Goal: Task Accomplishment & Management: Complete application form

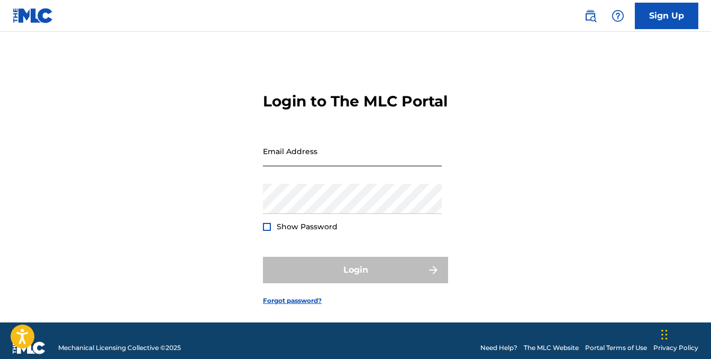
click at [311, 166] on input "Email Address" at bounding box center [352, 151] width 179 height 30
type input "[EMAIL_ADDRESS][DOMAIN_NAME]"
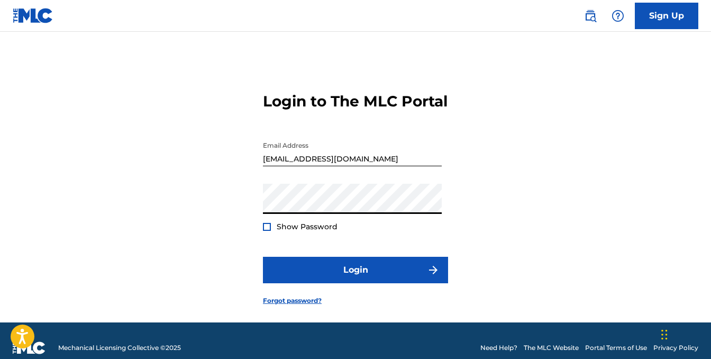
click at [263, 257] on button "Login" at bounding box center [355, 270] width 185 height 26
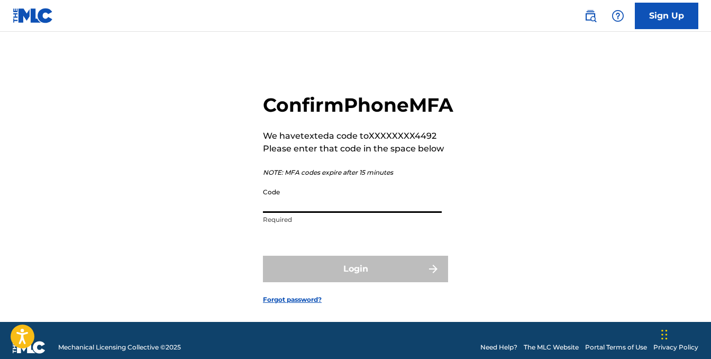
click at [334, 213] on input "Code" at bounding box center [352, 198] width 179 height 30
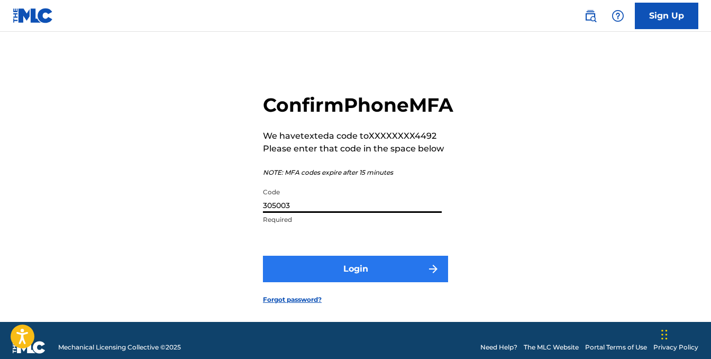
type input "305003"
click at [398, 282] on button "Login" at bounding box center [355, 269] width 185 height 26
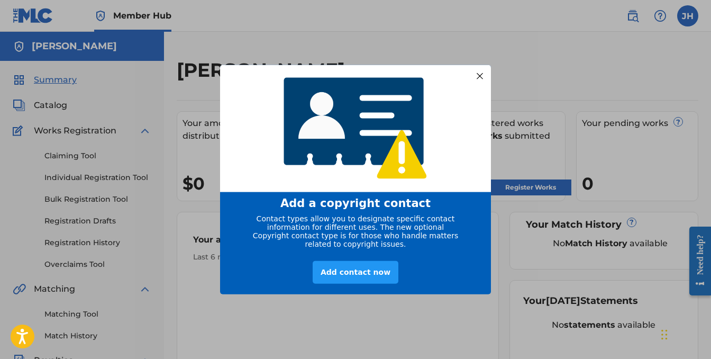
click at [479, 70] on div at bounding box center [480, 76] width 14 height 14
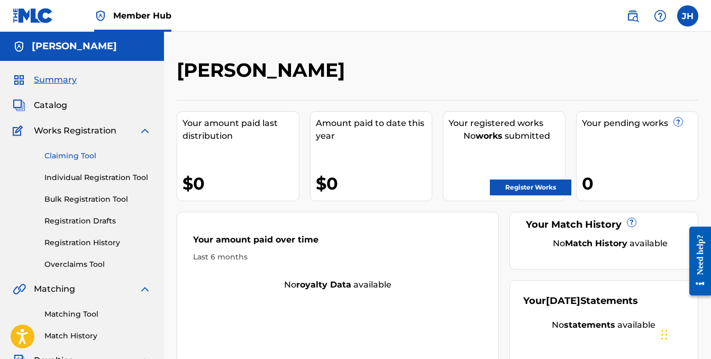
click at [63, 152] on link "Claiming Tool" at bounding box center [97, 155] width 107 height 11
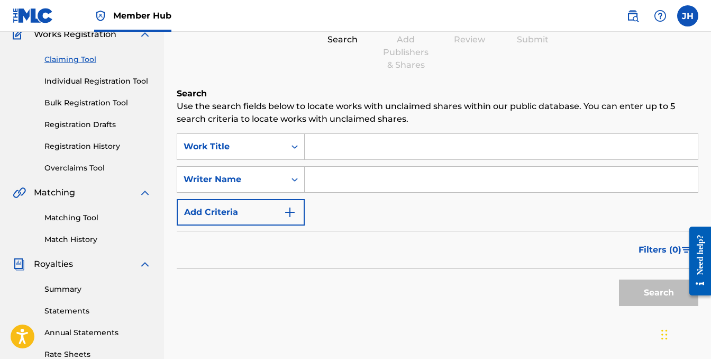
scroll to position [97, 0]
click at [404, 145] on input "Search Form" at bounding box center [501, 145] width 393 height 25
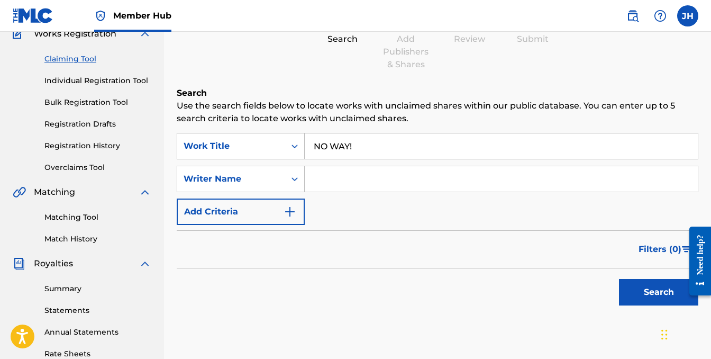
type input "NO WAY!"
click at [465, 177] on input "Search Form" at bounding box center [501, 178] width 393 height 25
type input "[PERSON_NAME]"
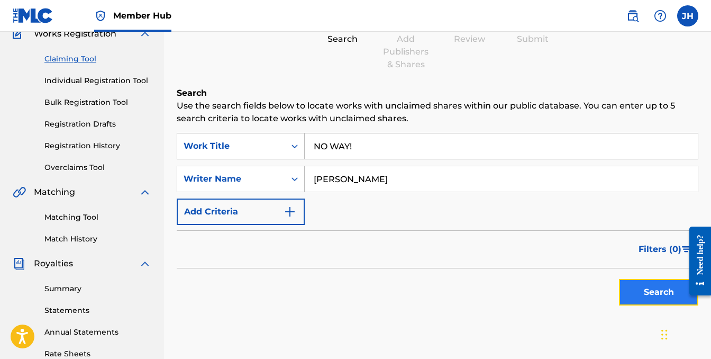
click at [664, 289] on button "Search" at bounding box center [658, 292] width 79 height 26
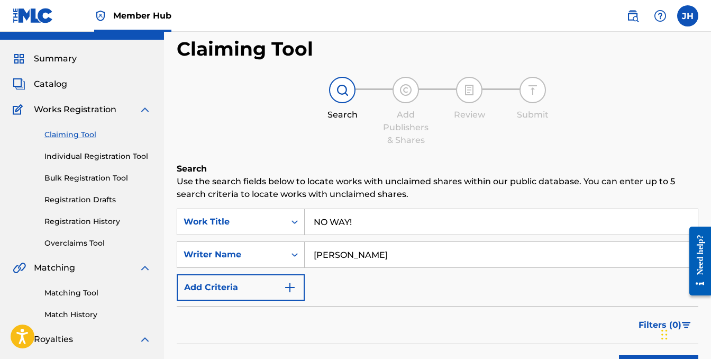
scroll to position [28, 0]
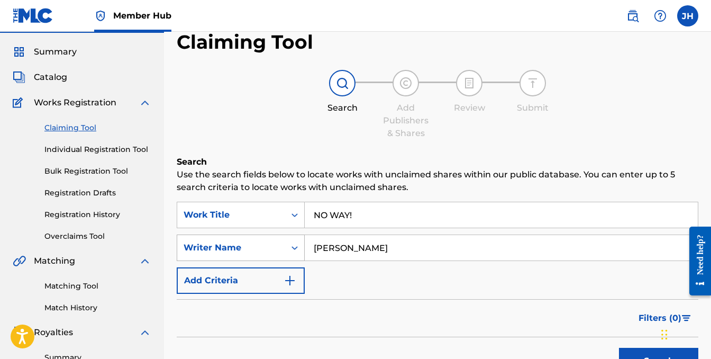
drag, startPoint x: 425, startPoint y: 242, endPoint x: 289, endPoint y: 242, distance: 136.0
click at [289, 242] on div "SearchWithCriteria643239c6-0735-4d3a-ac56-e67bcbd015fd Writer Name [PERSON_NAME]" at bounding box center [438, 247] width 522 height 26
click at [371, 236] on input "[PERSON_NAME]" at bounding box center [501, 247] width 393 height 25
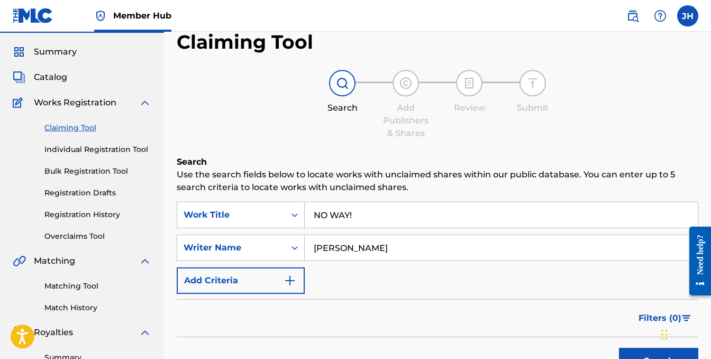
click at [371, 236] on input "[PERSON_NAME]" at bounding box center [501, 247] width 393 height 25
click at [289, 250] on icon "Search Form" at bounding box center [294, 247] width 11 height 11
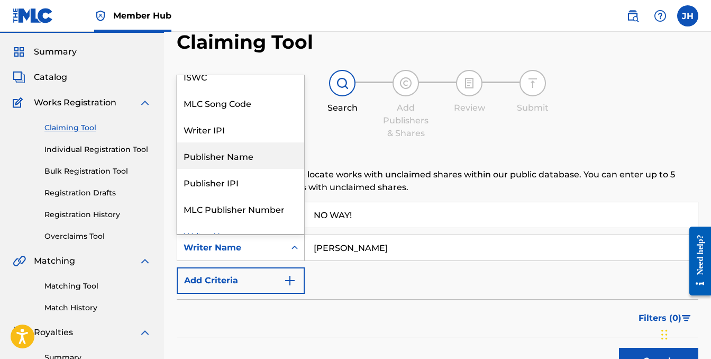
scroll to position [0, 0]
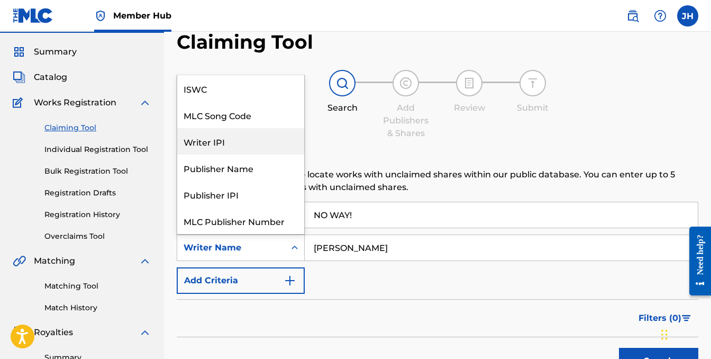
click at [248, 146] on div "Writer IPI" at bounding box center [240, 141] width 127 height 26
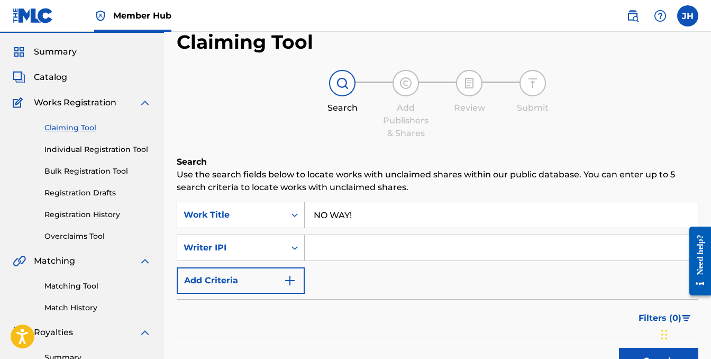
click at [405, 250] on input "Search Form" at bounding box center [501, 247] width 393 height 25
click at [288, 209] on div "Work Title" at bounding box center [241, 215] width 128 height 26
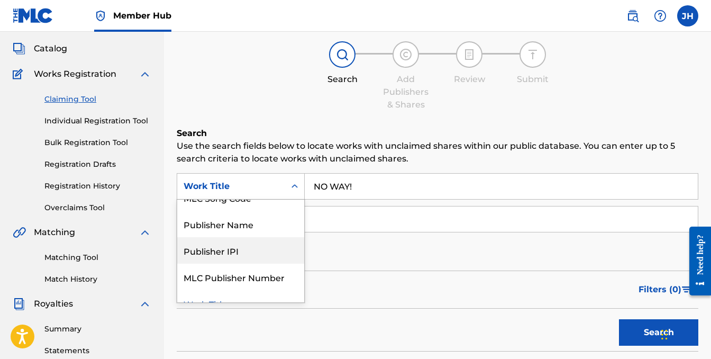
scroll to position [64, 0]
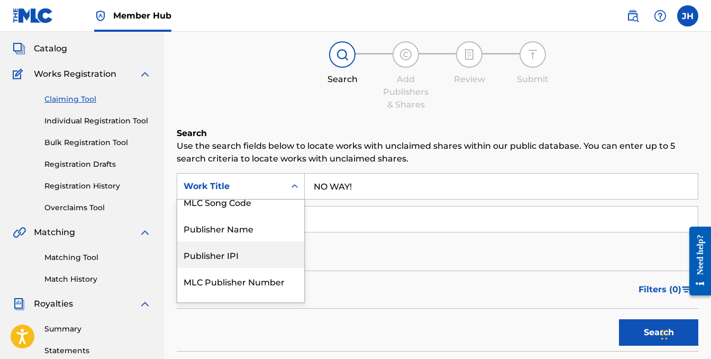
click at [257, 252] on div "Publisher IPI" at bounding box center [240, 254] width 127 height 26
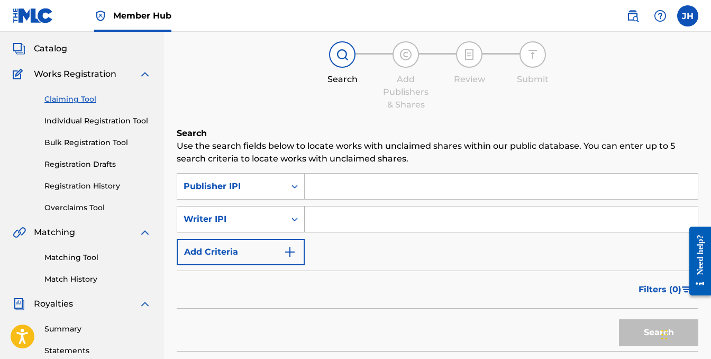
click at [300, 221] on div "Search Form" at bounding box center [294, 218] width 19 height 19
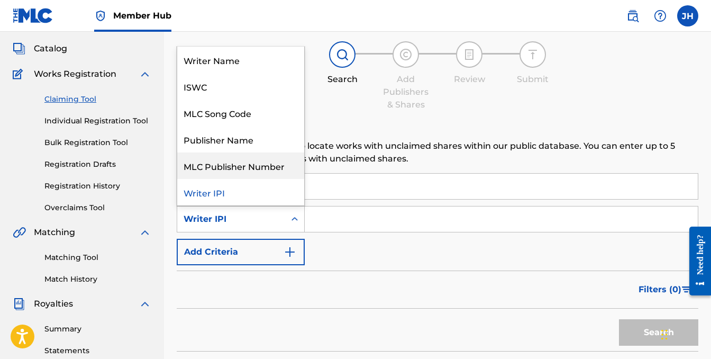
scroll to position [0, 0]
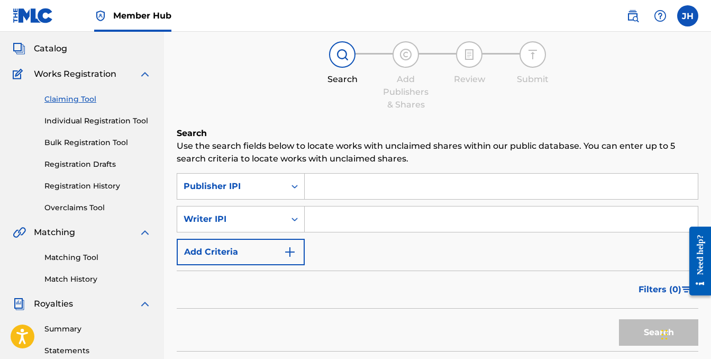
click at [337, 191] on input "Search Form" at bounding box center [501, 186] width 393 height 25
click at [290, 184] on icon "Search Form" at bounding box center [294, 186] width 11 height 11
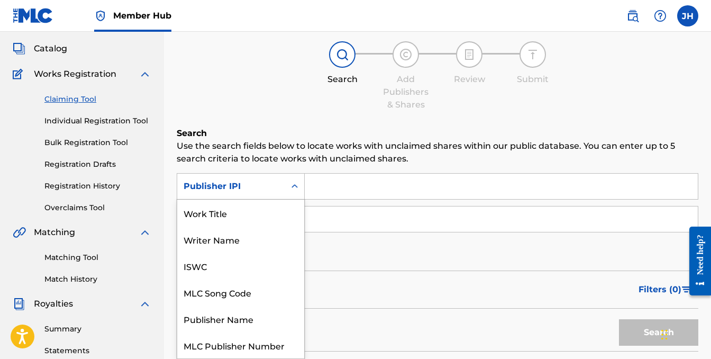
scroll to position [26, 0]
click at [299, 181] on icon "Search Form" at bounding box center [294, 186] width 11 height 11
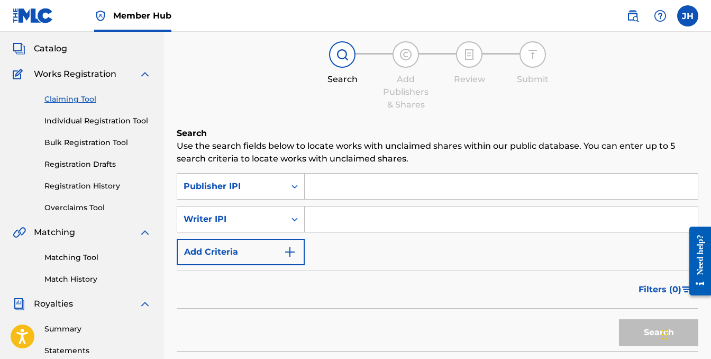
click at [297, 187] on icon "Search Form" at bounding box center [294, 186] width 11 height 11
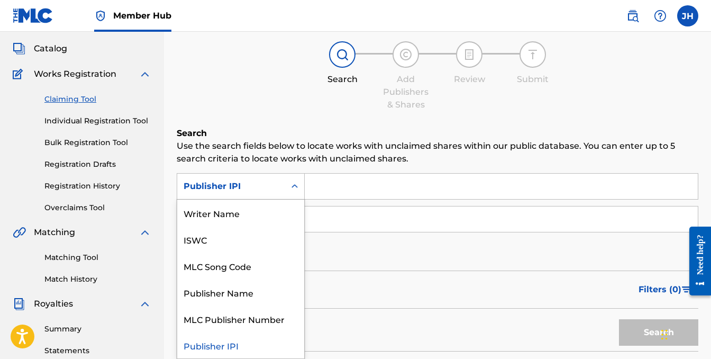
click at [267, 217] on div "Writer Name" at bounding box center [240, 212] width 127 height 26
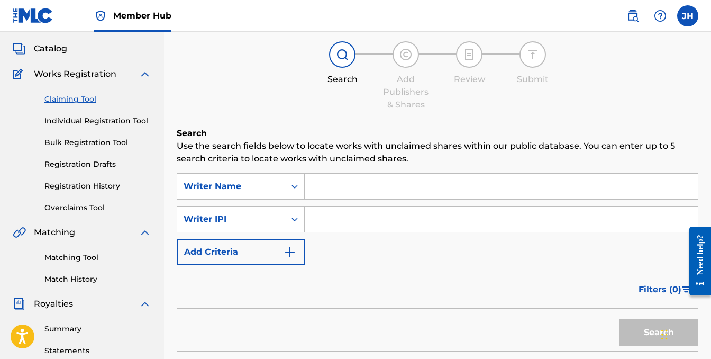
click at [356, 180] on input "Search Form" at bounding box center [501, 186] width 393 height 25
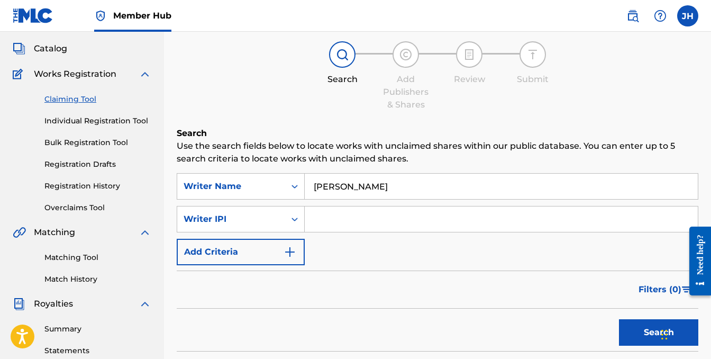
type input "[PERSON_NAME]"
click at [380, 216] on input "Search Form" at bounding box center [501, 218] width 393 height 25
paste input "1012463804"
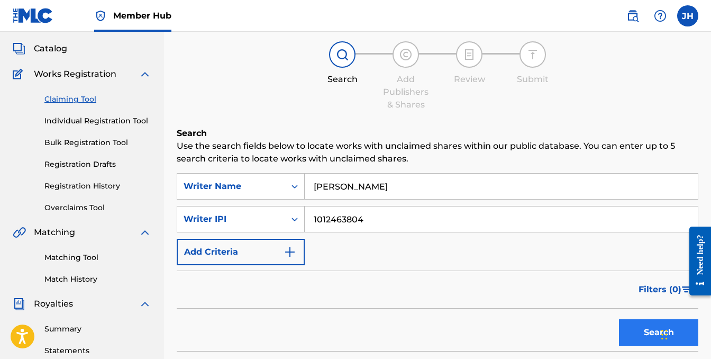
type input "1012463804"
click at [635, 322] on button "Search" at bounding box center [658, 332] width 79 height 26
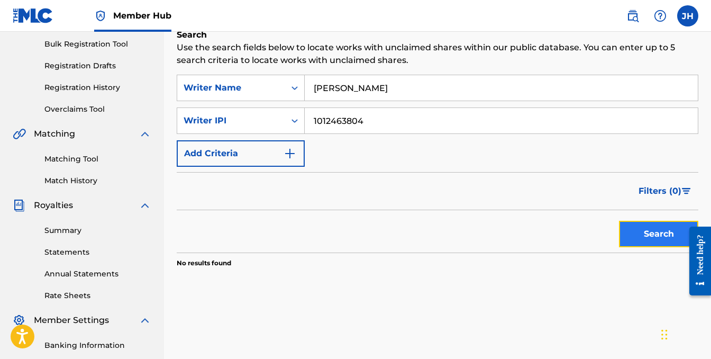
click at [661, 229] on button "Search" at bounding box center [658, 234] width 79 height 26
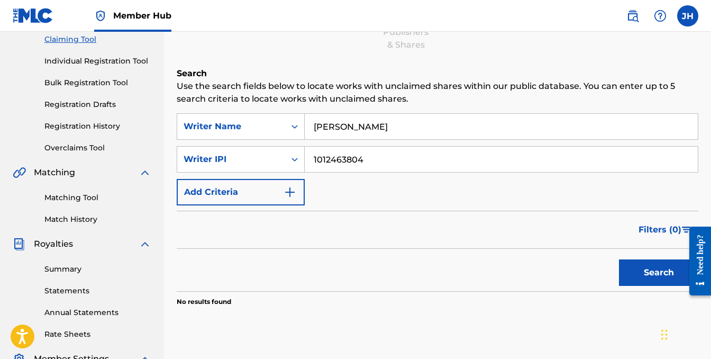
scroll to position [121, 0]
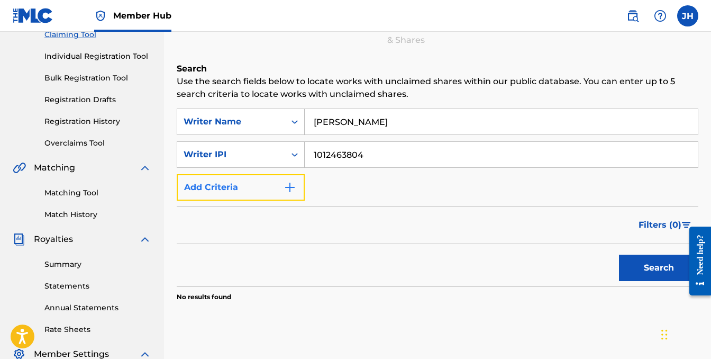
click at [248, 193] on button "Add Criteria" at bounding box center [241, 187] width 128 height 26
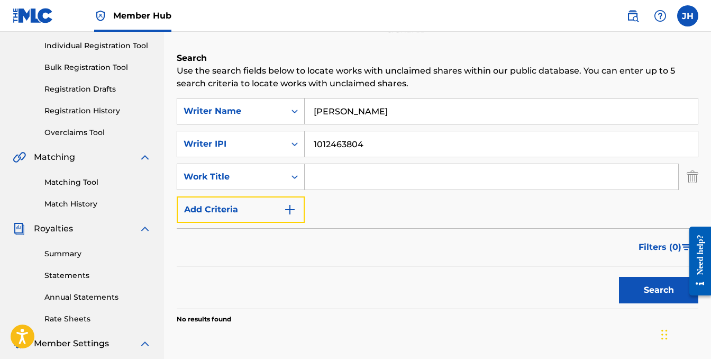
scroll to position [0, 0]
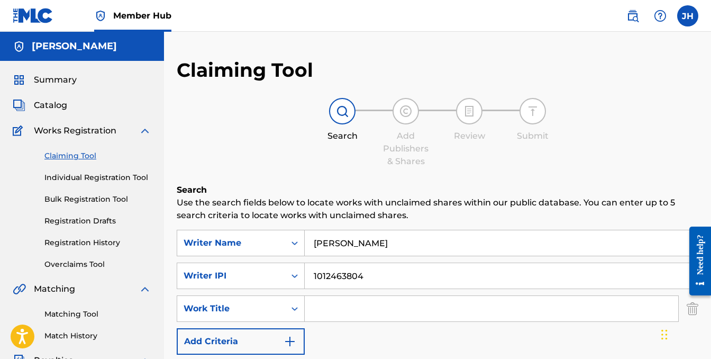
click at [443, 239] on input "[PERSON_NAME]" at bounding box center [501, 242] width 393 height 25
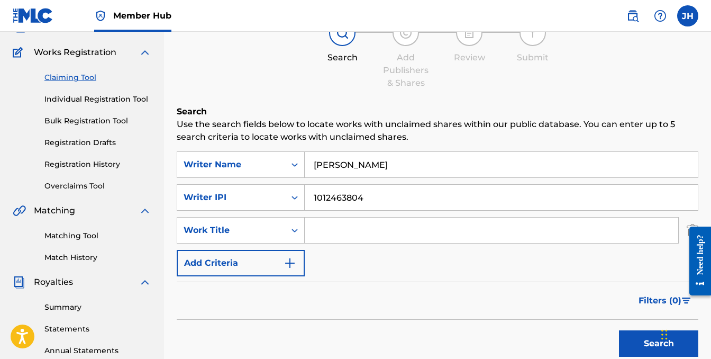
scroll to position [80, 0]
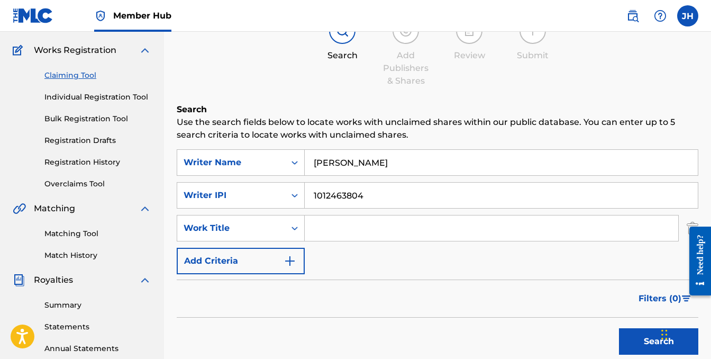
click at [333, 231] on input "Search Form" at bounding box center [492, 227] width 374 height 25
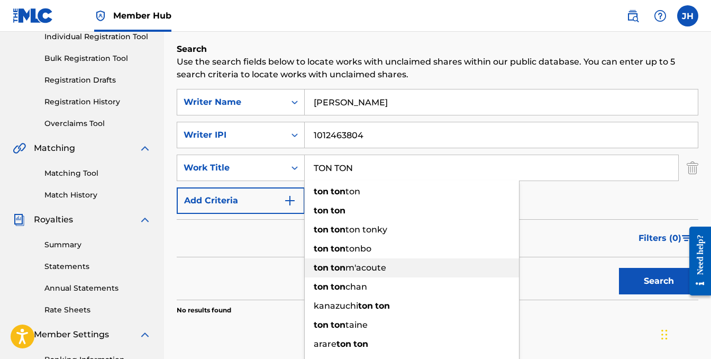
scroll to position [131, 0]
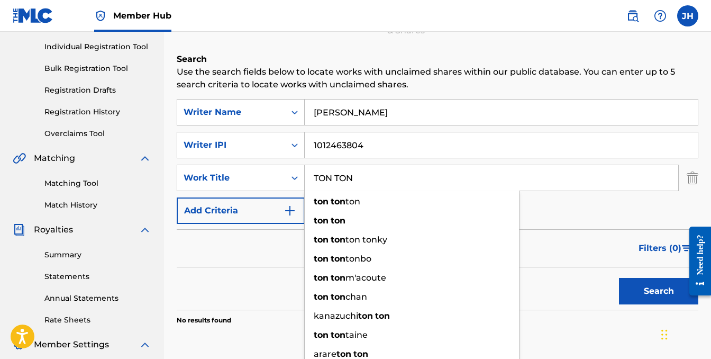
type input "TON TON"
click at [377, 145] on input "1012463804" at bounding box center [501, 144] width 393 height 25
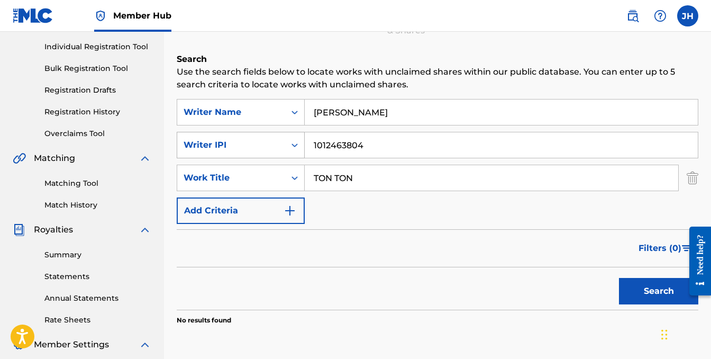
drag, startPoint x: 384, startPoint y: 144, endPoint x: 284, endPoint y: 144, distance: 100.5
click at [284, 144] on div "SearchWithCriteriac512d537-857f-46c4-91fb-23e86b741af0 Writer IPI 1012463804" at bounding box center [438, 145] width 522 height 26
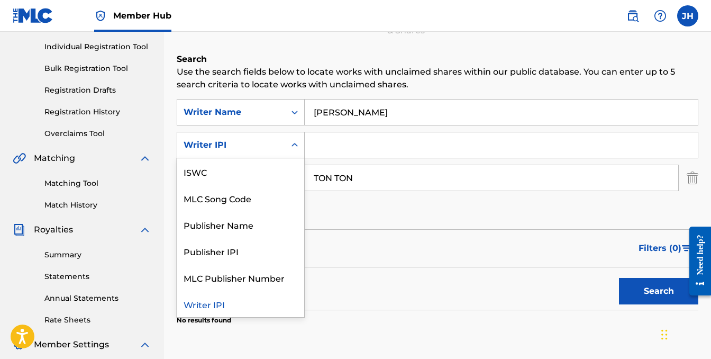
click at [285, 143] on div "Writer IPI" at bounding box center [231, 145] width 108 height 20
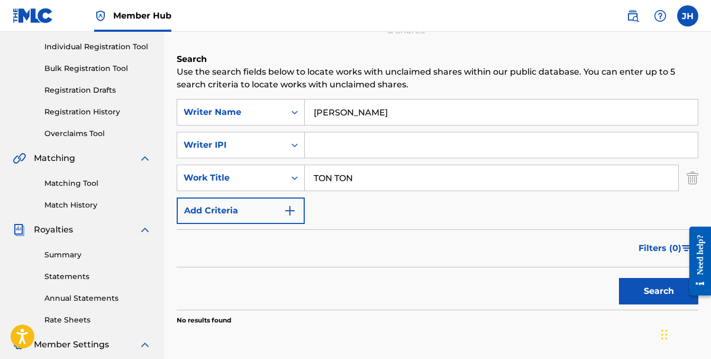
click at [356, 318] on section "No results found" at bounding box center [438, 316] width 522 height 15
click at [288, 174] on div "Search Form" at bounding box center [294, 177] width 19 height 19
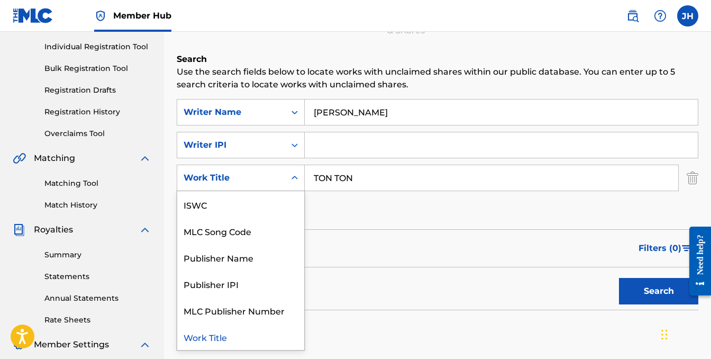
click at [288, 174] on div "Search Form" at bounding box center [294, 177] width 19 height 19
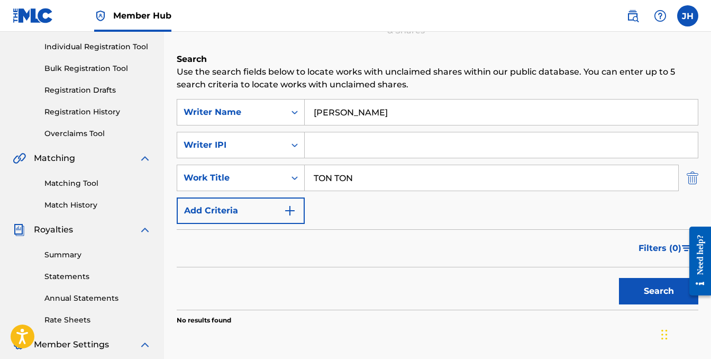
click at [693, 177] on img "Search Form" at bounding box center [693, 178] width 12 height 26
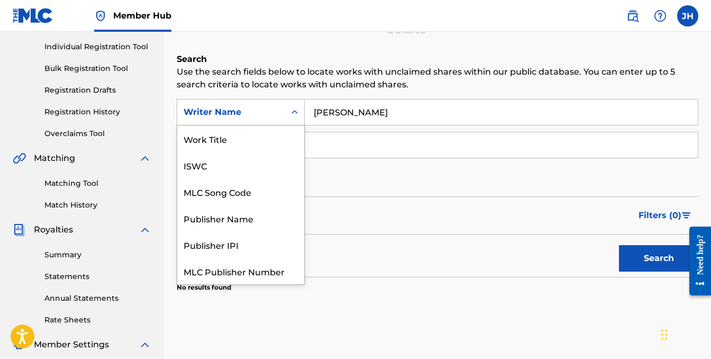
click at [288, 112] on div "Search Form" at bounding box center [294, 112] width 19 height 19
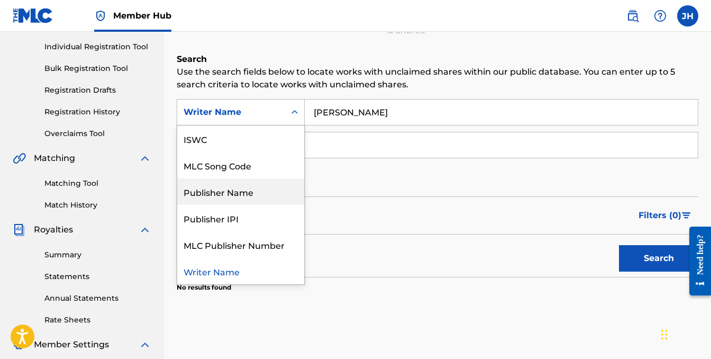
scroll to position [0, 0]
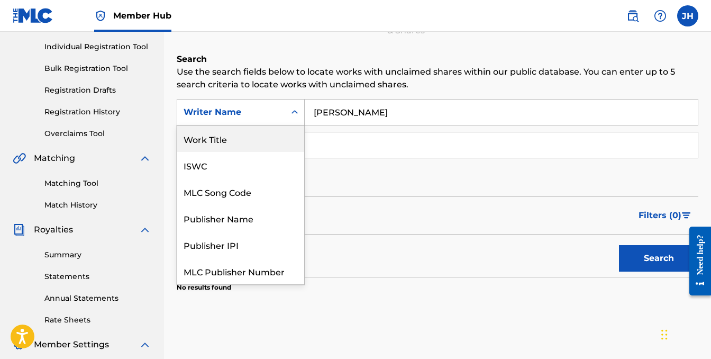
click at [246, 130] on div "Work Title" at bounding box center [240, 138] width 127 height 26
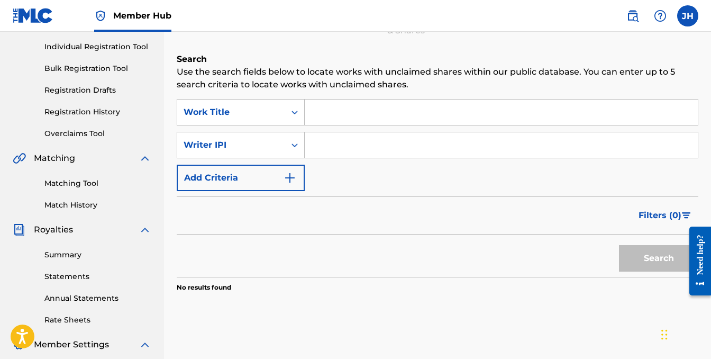
click at [373, 115] on input "Search Form" at bounding box center [501, 111] width 393 height 25
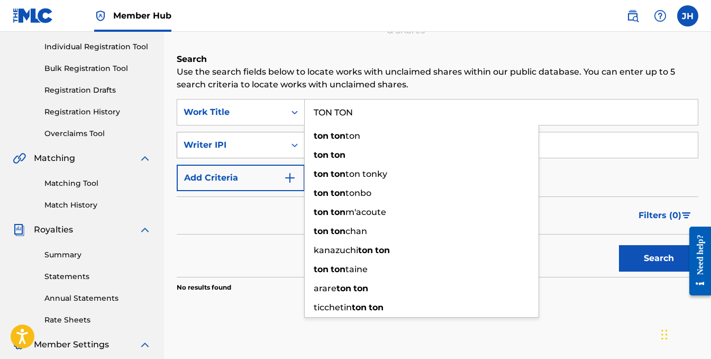
type input "TON TON"
click at [280, 141] on div "Writer IPI" at bounding box center [231, 145] width 108 height 20
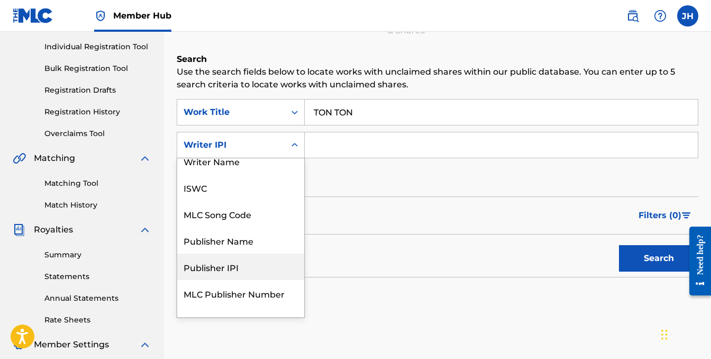
scroll to position [9, 0]
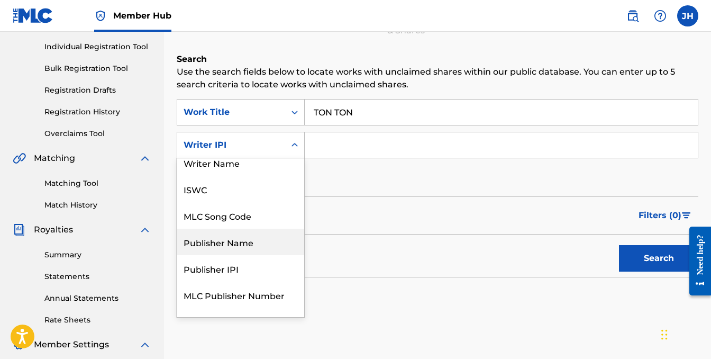
click at [252, 238] on div "Publisher Name" at bounding box center [240, 242] width 127 height 26
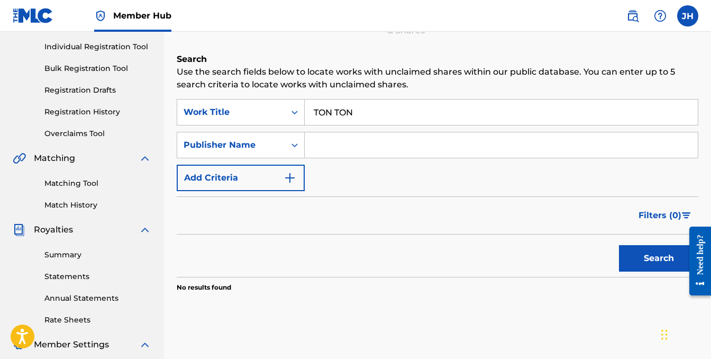
click at [360, 144] on input "Search Form" at bounding box center [501, 144] width 393 height 25
type input "Familia Forever"
click at [659, 257] on button "Search" at bounding box center [658, 258] width 79 height 26
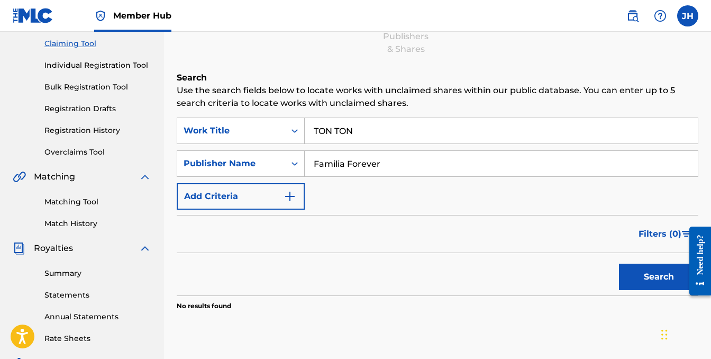
scroll to position [111, 0]
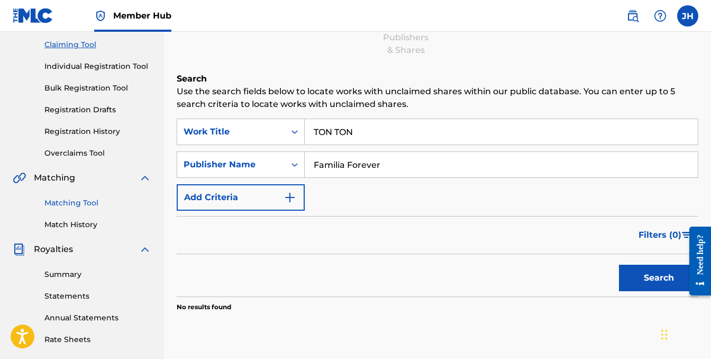
click at [83, 201] on link "Matching Tool" at bounding box center [97, 202] width 107 height 11
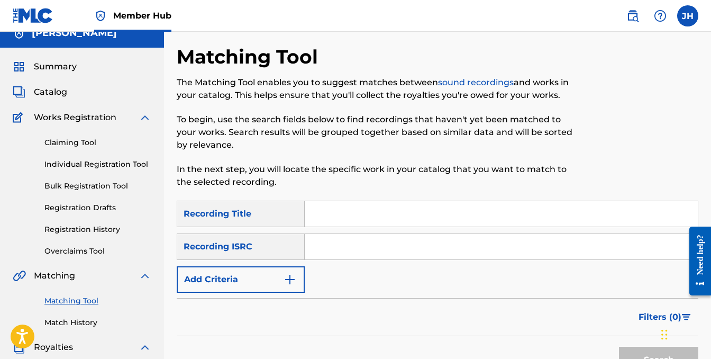
scroll to position [19, 0]
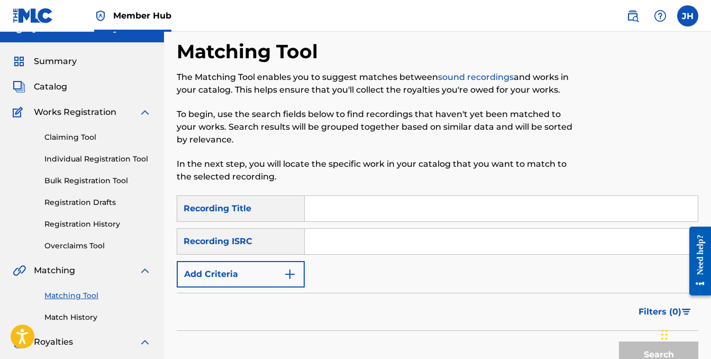
click at [378, 205] on input "Search Form" at bounding box center [501, 208] width 393 height 25
type input "NO WAY!"
click at [398, 241] on input "Search Form" at bounding box center [501, 241] width 393 height 25
paste input "QT3EZ2492444"
type input "QT3EZ2492444"
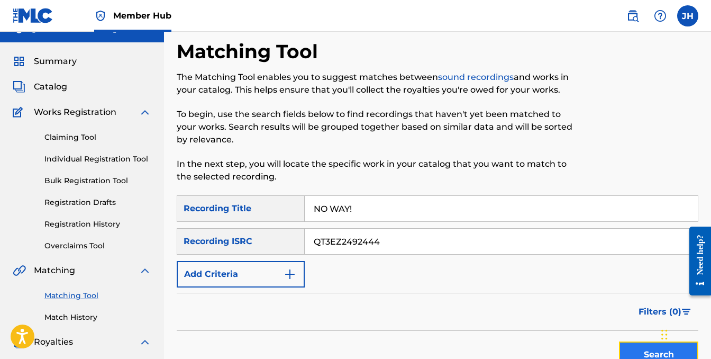
click at [630, 346] on button "Search" at bounding box center [658, 354] width 79 height 26
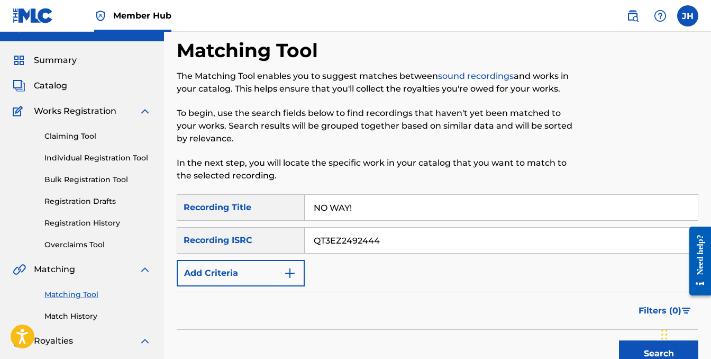
scroll to position [0, 0]
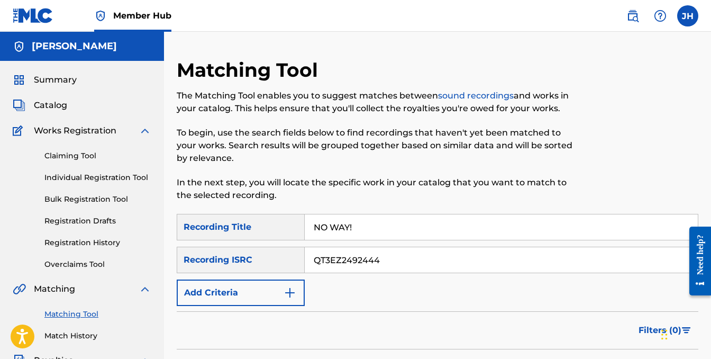
click at [98, 131] on span "Works Registration" at bounding box center [75, 130] width 83 height 13
click at [145, 131] on img at bounding box center [145, 130] width 13 height 13
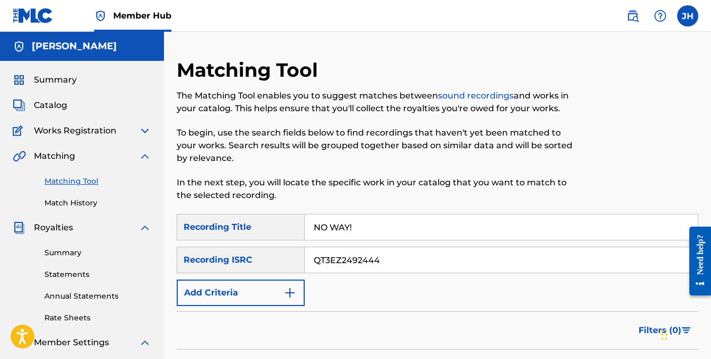
click at [145, 225] on img at bounding box center [145, 227] width 13 height 13
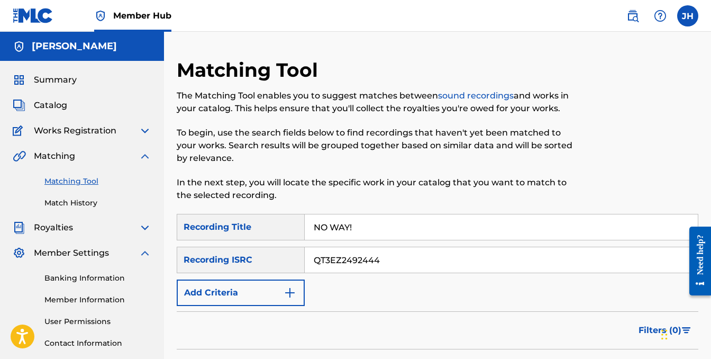
click at [144, 252] on img at bounding box center [145, 253] width 13 height 13
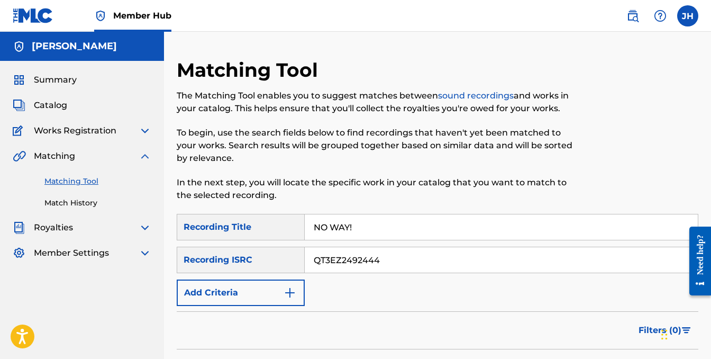
click at [146, 158] on img at bounding box center [145, 156] width 13 height 13
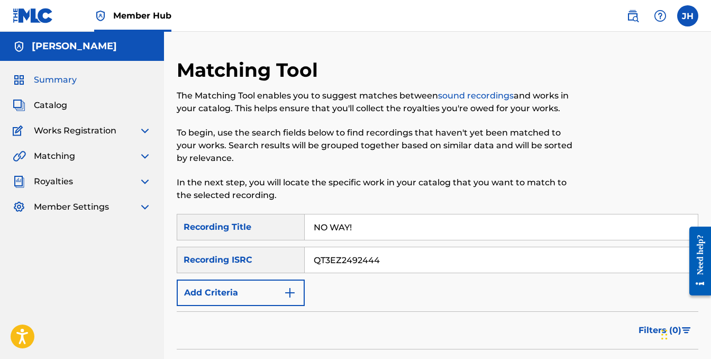
click at [74, 83] on span "Summary" at bounding box center [55, 80] width 43 height 13
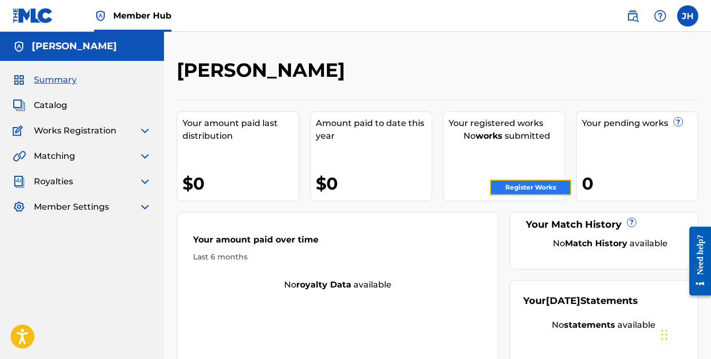
click at [522, 187] on link "Register Works" at bounding box center [530, 187] width 81 height 16
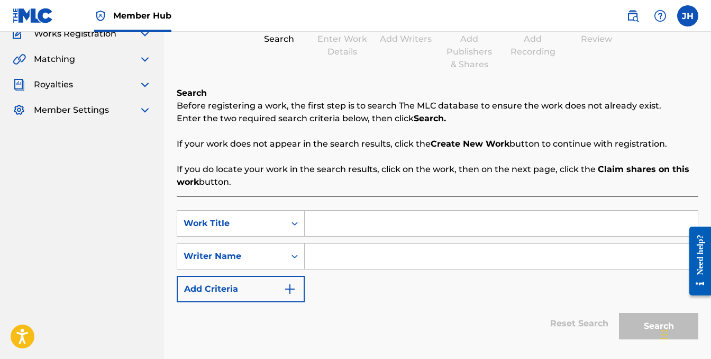
scroll to position [101, 0]
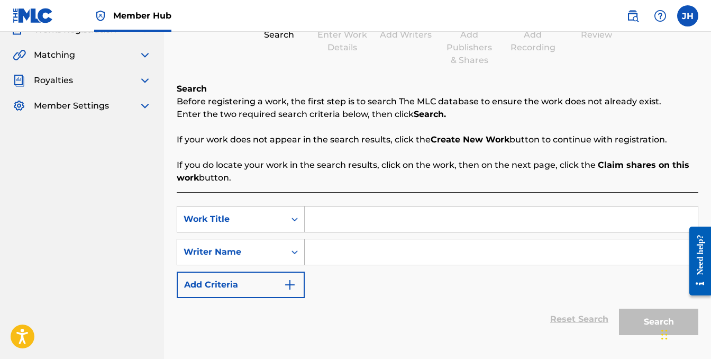
click at [292, 253] on icon "Search Form" at bounding box center [294, 252] width 11 height 11
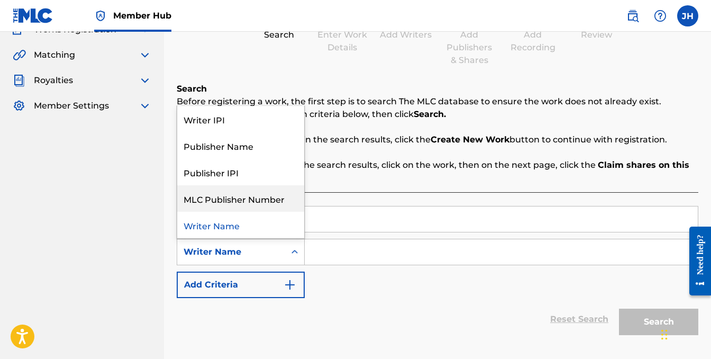
click at [360, 207] on input "Search Form" at bounding box center [501, 218] width 393 height 25
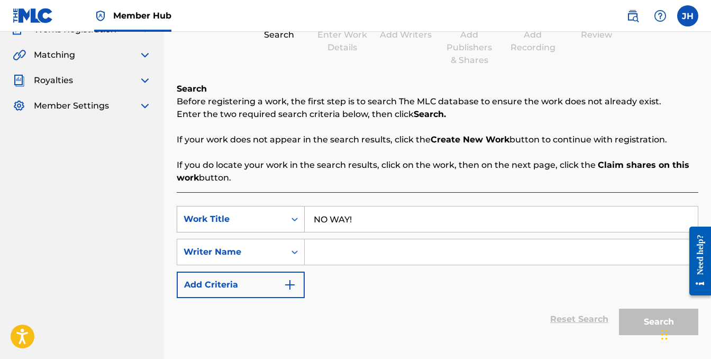
drag, startPoint x: 353, startPoint y: 217, endPoint x: 295, endPoint y: 217, distance: 58.2
click at [295, 217] on div "SearchWithCriteriafa2aa5ef-8dc9-4243-9ca4-9ca4b0df10ac Work Title NO WAY!" at bounding box center [438, 219] width 522 height 26
type input "NO WAY!"
click at [342, 256] on input "Search Form" at bounding box center [501, 251] width 393 height 25
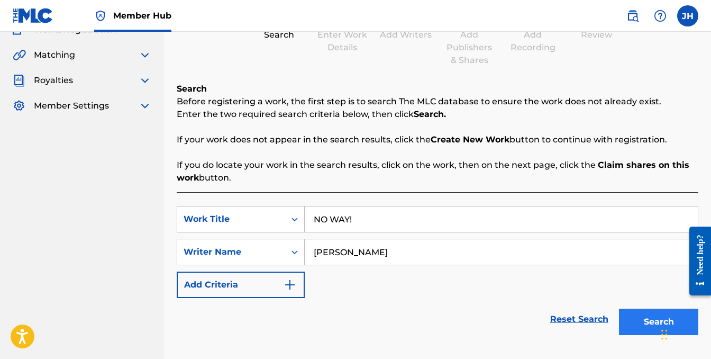
type input "[PERSON_NAME]"
click at [629, 320] on button "Search" at bounding box center [658, 321] width 79 height 26
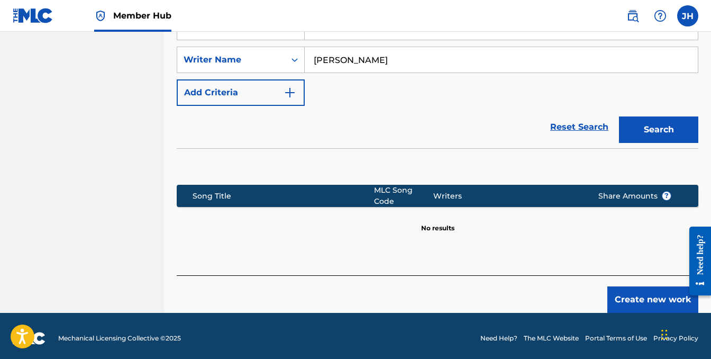
scroll to position [296, 0]
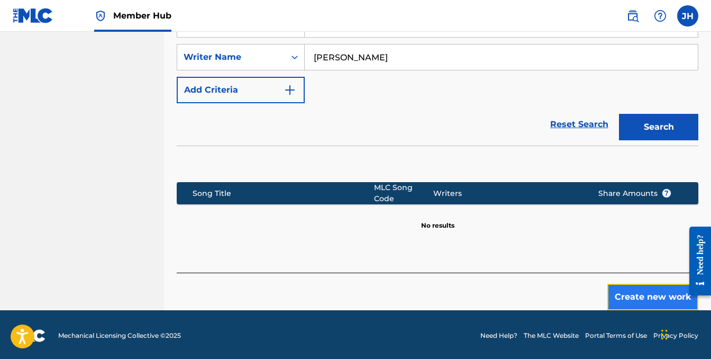
click at [649, 298] on button "Create new work" at bounding box center [652, 297] width 91 height 26
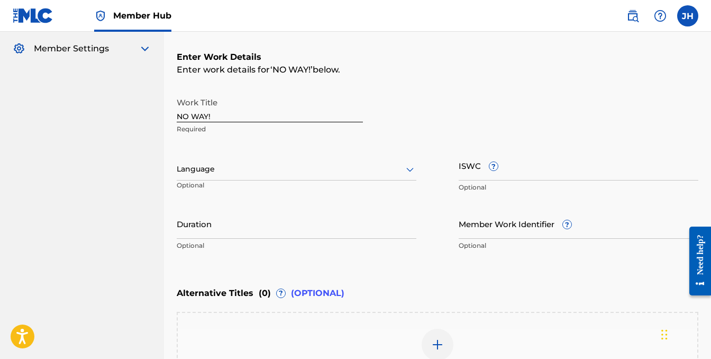
scroll to position [163, 0]
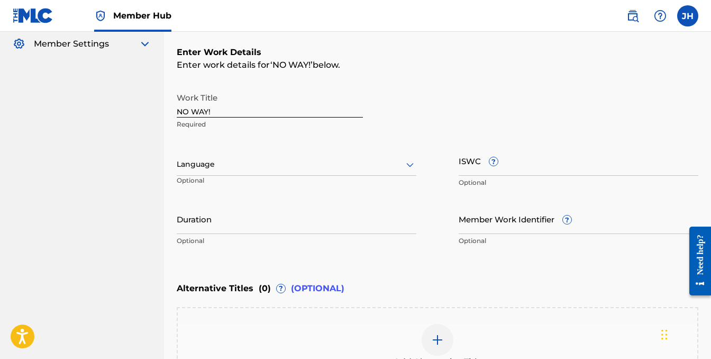
click at [418, 163] on div "Work Title NO WAY! Required Language Optional ISWC ? Optional Duration Optional…" at bounding box center [438, 169] width 522 height 164
click at [406, 164] on icon at bounding box center [410, 164] width 13 height 13
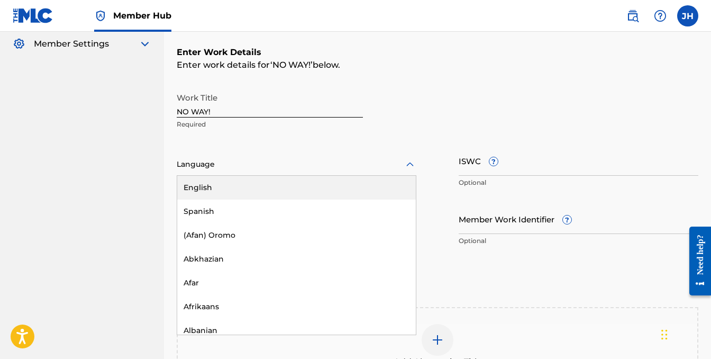
click at [326, 189] on div "English" at bounding box center [296, 188] width 239 height 24
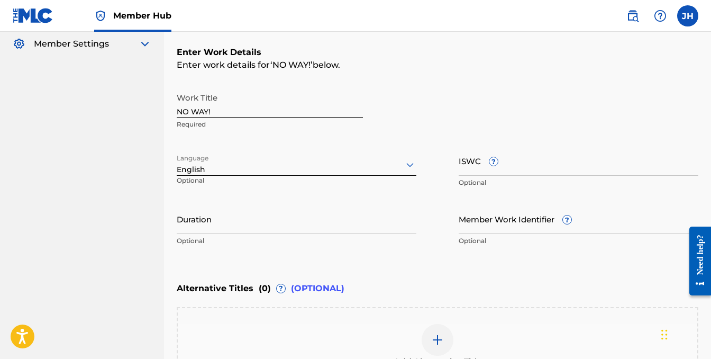
click at [409, 163] on icon at bounding box center [410, 164] width 13 height 13
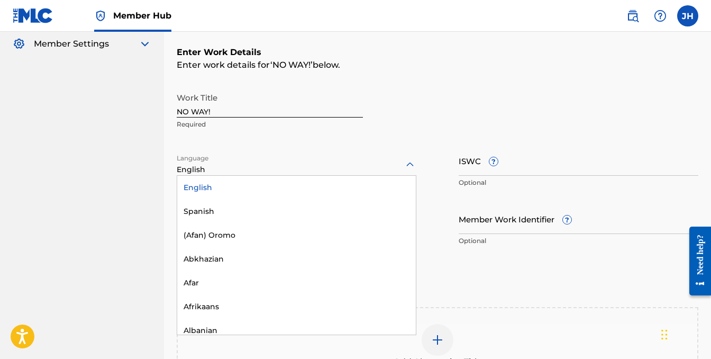
click at [431, 156] on div "Work Title NO WAY! Required Language option English, selected. English selected…" at bounding box center [438, 169] width 522 height 164
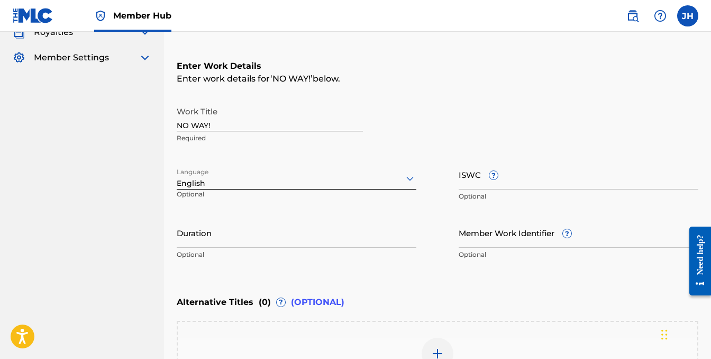
scroll to position [142, 0]
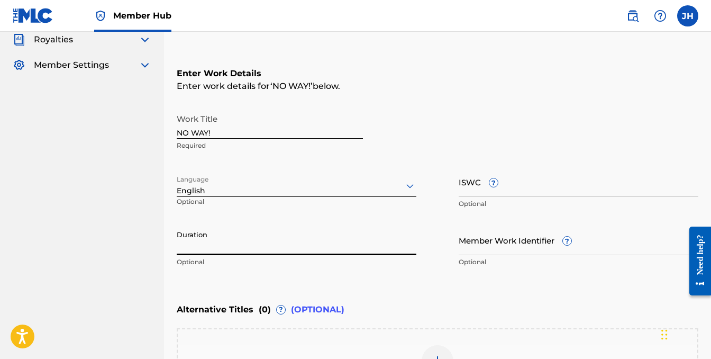
click at [338, 248] on input "Duration" at bounding box center [297, 240] width 240 height 30
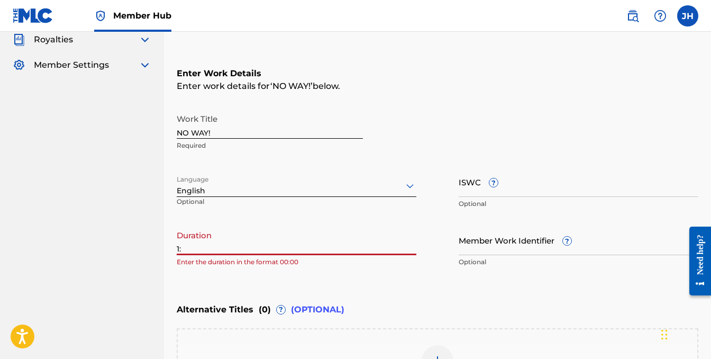
type input "1"
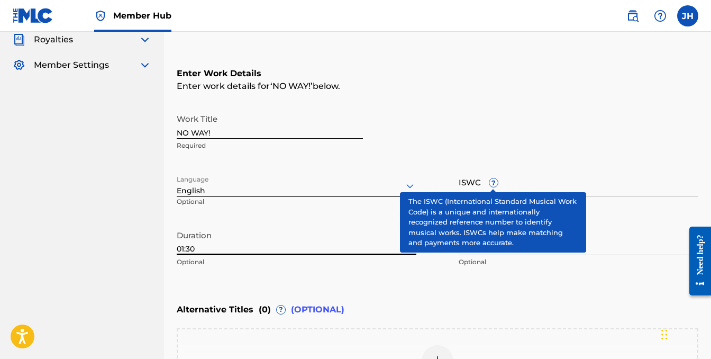
type input "01:30"
click at [494, 183] on span "?" at bounding box center [493, 182] width 8 height 8
click at [494, 183] on input "ISWC ?" at bounding box center [579, 182] width 240 height 30
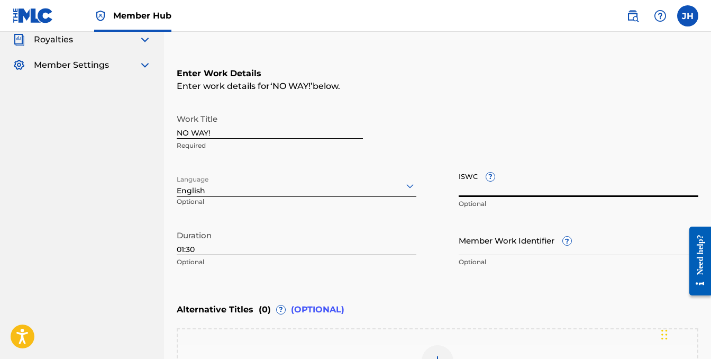
click at [489, 189] on input "ISWC ?" at bounding box center [579, 182] width 240 height 30
paste input "T3348001101"
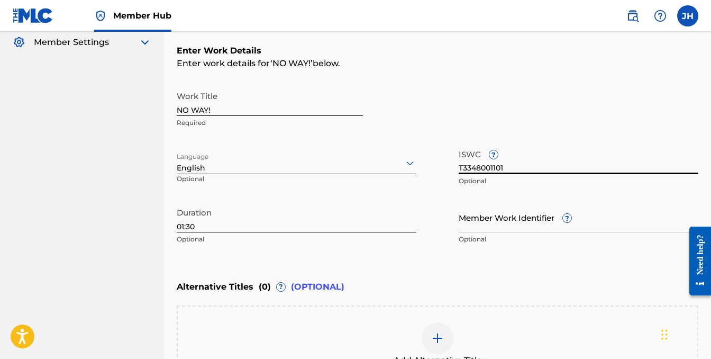
scroll to position [169, 0]
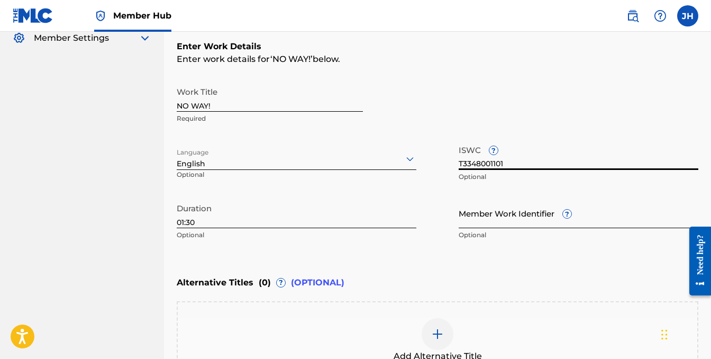
type input "T3348001101"
click at [490, 223] on input "Member Work Identifier ?" at bounding box center [579, 213] width 240 height 30
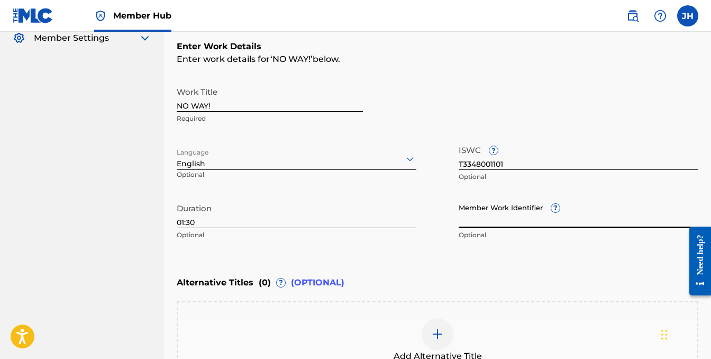
click at [480, 221] on input "Member Work Identifier ?" at bounding box center [579, 213] width 240 height 30
paste input "928879022"
type input "928879022"
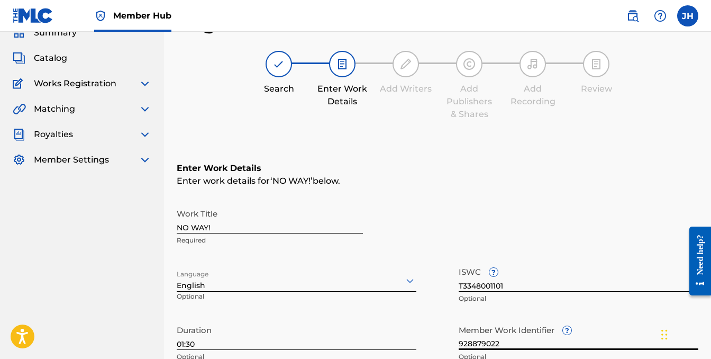
scroll to position [304, 0]
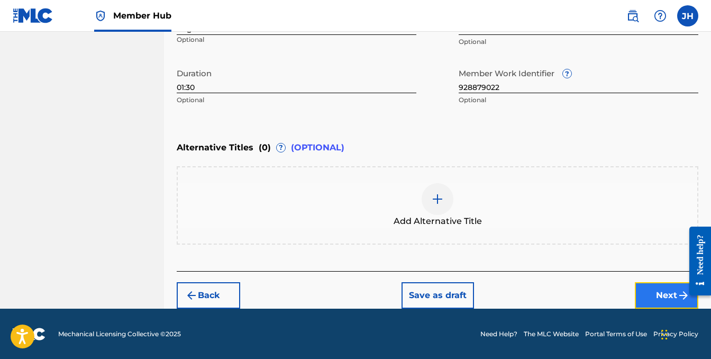
click at [668, 291] on button "Next" at bounding box center [666, 295] width 63 height 26
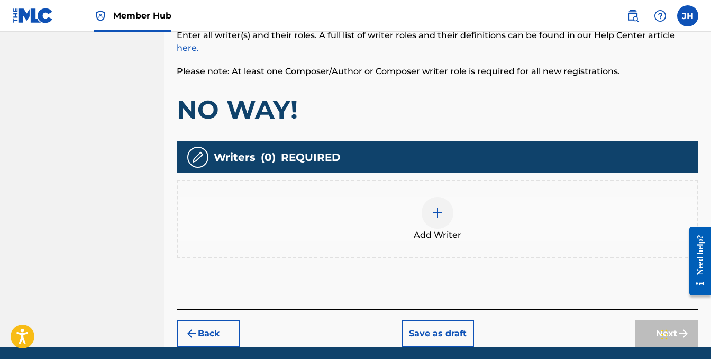
scroll to position [200, 0]
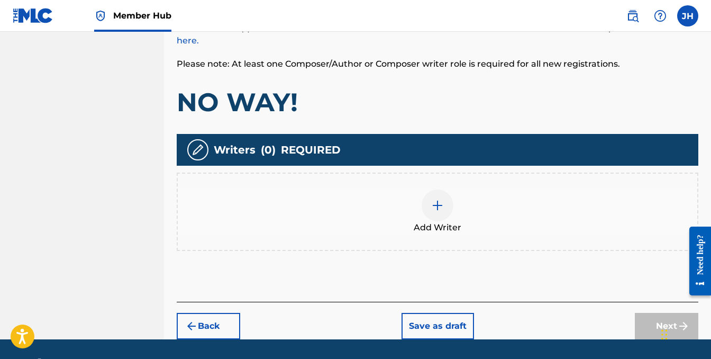
click at [444, 203] on div at bounding box center [438, 205] width 32 height 32
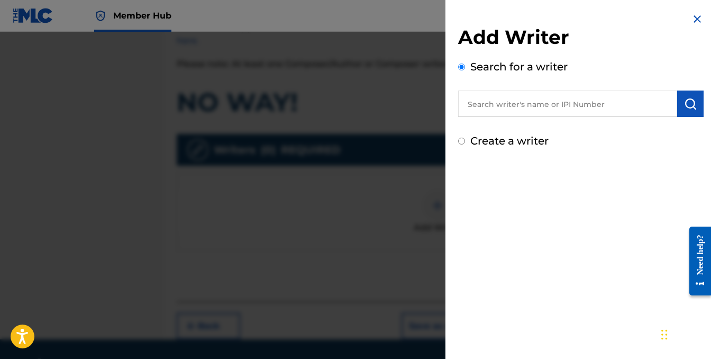
click at [511, 105] on input "text" at bounding box center [567, 103] width 219 height 26
click at [551, 102] on input "text" at bounding box center [567, 103] width 219 height 26
paste input "1012463804"
click at [686, 107] on img "submit" at bounding box center [690, 103] width 13 height 13
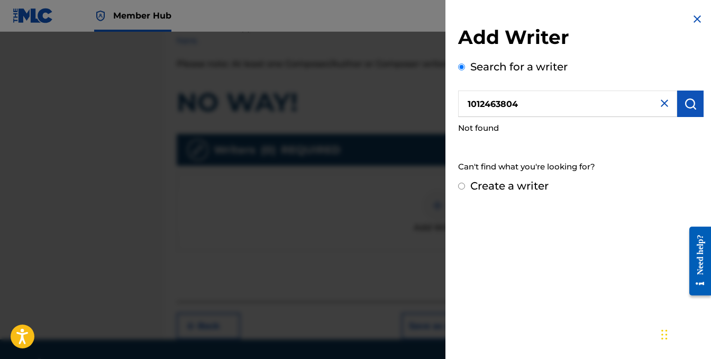
drag, startPoint x: 546, startPoint y: 98, endPoint x: 436, endPoint y: 98, distance: 109.5
click at [436, 98] on div "Add Writer Search for a writer 1012463804 Not found Can't find what you're look…" at bounding box center [355, 195] width 711 height 327
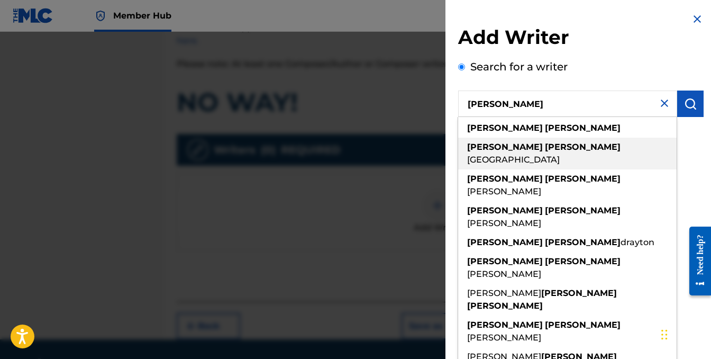
click at [521, 154] on span "[GEOGRAPHIC_DATA]" at bounding box center [513, 159] width 93 height 10
type input "[PERSON_NAME]"
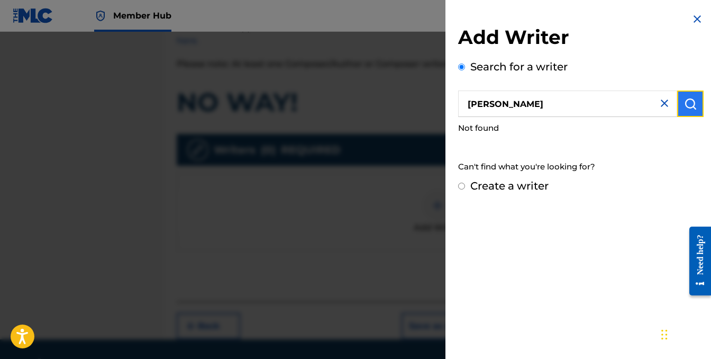
click at [695, 107] on button "submit" at bounding box center [690, 103] width 26 height 26
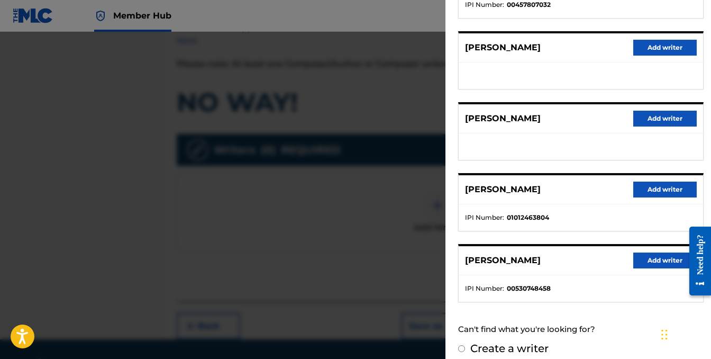
scroll to position [189, 0]
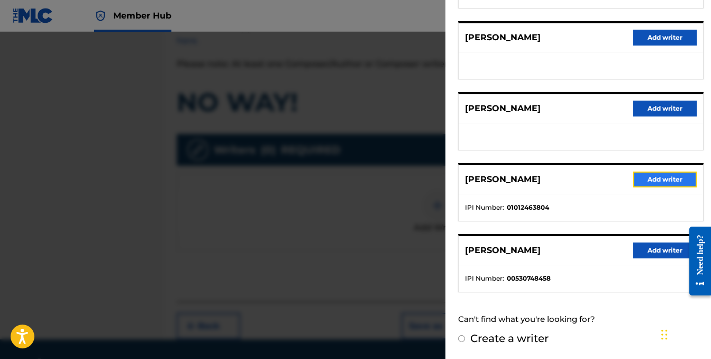
click at [664, 179] on button "Add writer" at bounding box center [664, 179] width 63 height 16
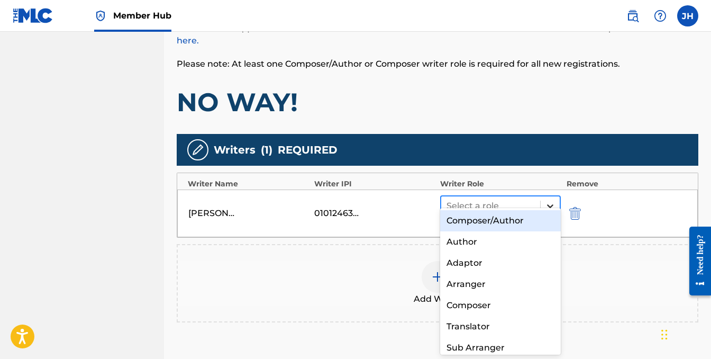
click at [545, 201] on icon at bounding box center [550, 206] width 11 height 11
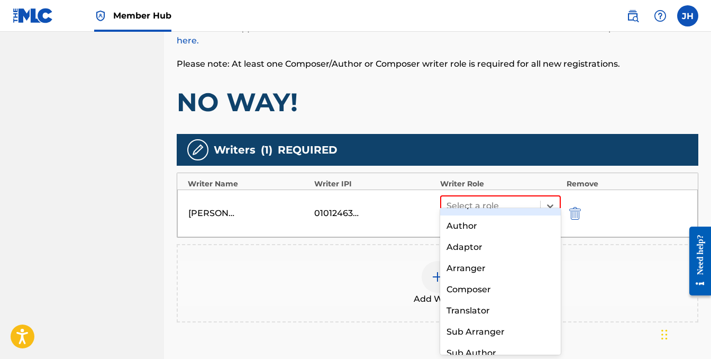
scroll to position [0, 0]
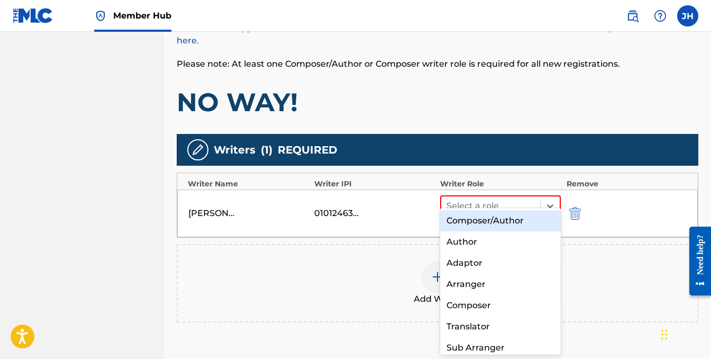
click at [507, 221] on div "Composer/Author" at bounding box center [500, 220] width 121 height 21
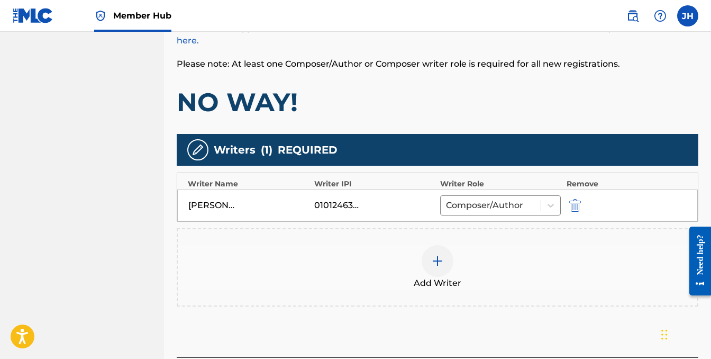
scroll to position [274, 0]
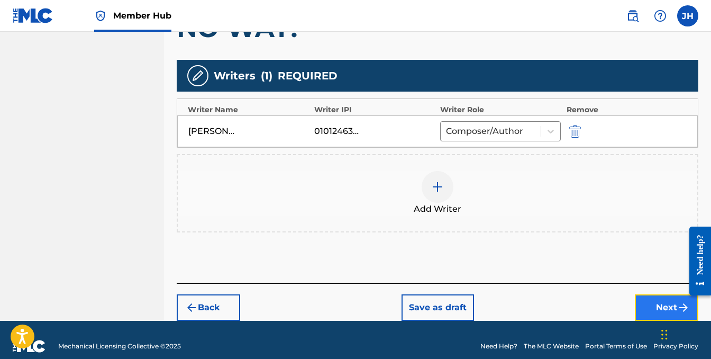
click at [651, 294] on button "Next" at bounding box center [666, 307] width 63 height 26
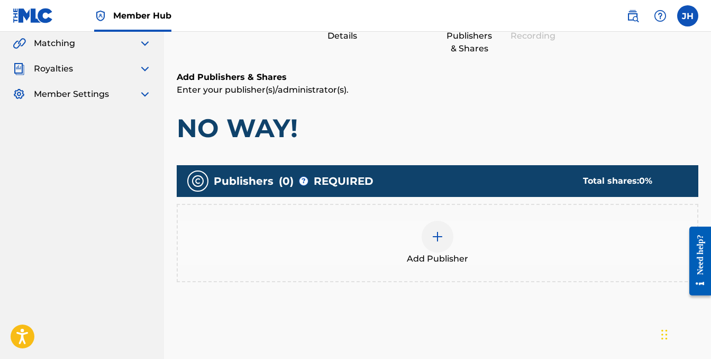
scroll to position [125, 0]
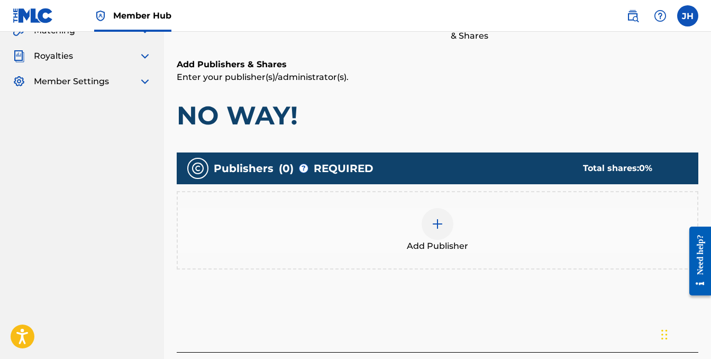
click at [449, 233] on div at bounding box center [438, 224] width 32 height 32
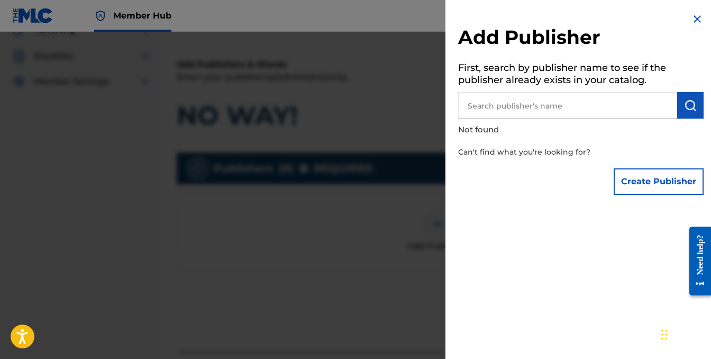
click at [551, 104] on input "text" at bounding box center [567, 105] width 219 height 26
click at [549, 106] on input "[PERSON_NAME] SWITCH" at bounding box center [567, 105] width 219 height 26
type input "[PERSON_NAME] Switch"
drag, startPoint x: 553, startPoint y: 105, endPoint x: 453, endPoint y: 104, distance: 99.5
click at [453, 104] on div "Add Publisher First, search by publisher name to see if the publisher already e…" at bounding box center [580, 106] width 271 height 213
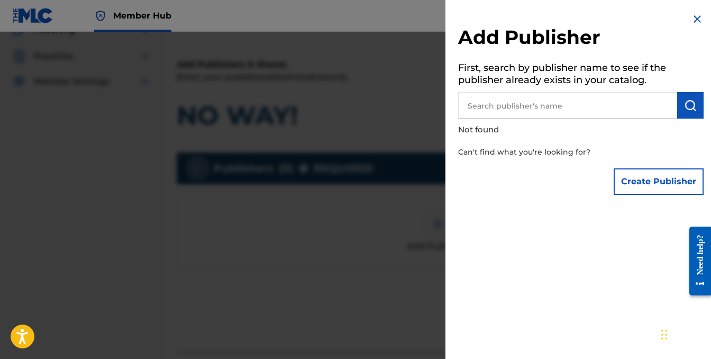
paste input "391634741"
click at [685, 110] on img "submit" at bounding box center [690, 105] width 13 height 13
click at [463, 107] on input "391634741" at bounding box center [567, 105] width 219 height 26
type input "00391634741"
drag, startPoint x: 540, startPoint y: 105, endPoint x: 414, endPoint y: 103, distance: 125.9
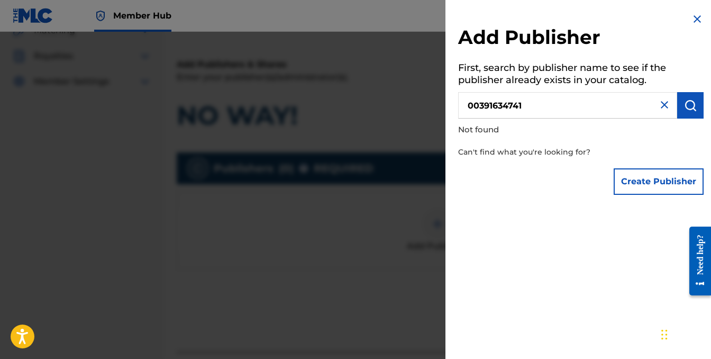
click at [414, 103] on div "Add Publisher First, search by publisher name to see if the publisher already e…" at bounding box center [355, 195] width 711 height 327
type input "[PERSON_NAME] Switch Don"
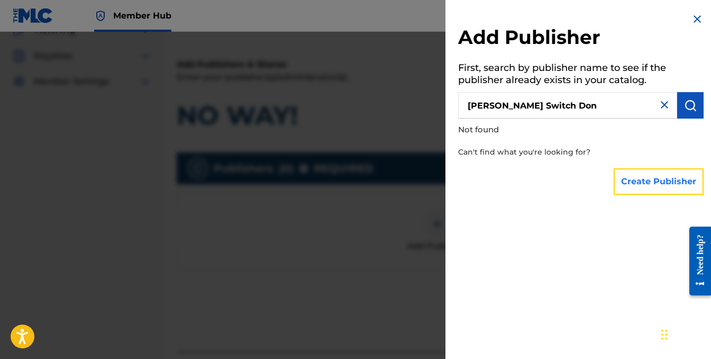
click at [679, 182] on button "Create Publisher" at bounding box center [659, 181] width 90 height 26
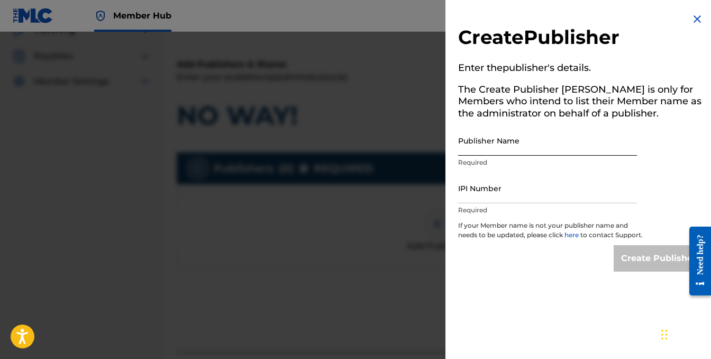
click at [532, 149] on input "Publisher Name" at bounding box center [547, 140] width 179 height 30
type input "[PERSON_NAME] Switch Don"
click at [520, 198] on input "IPI Number" at bounding box center [547, 188] width 179 height 30
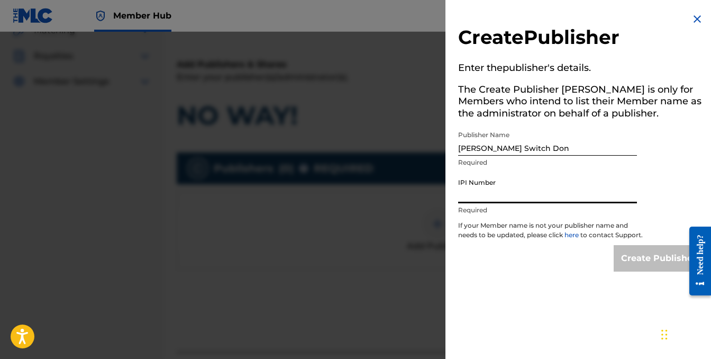
paste input "391634741"
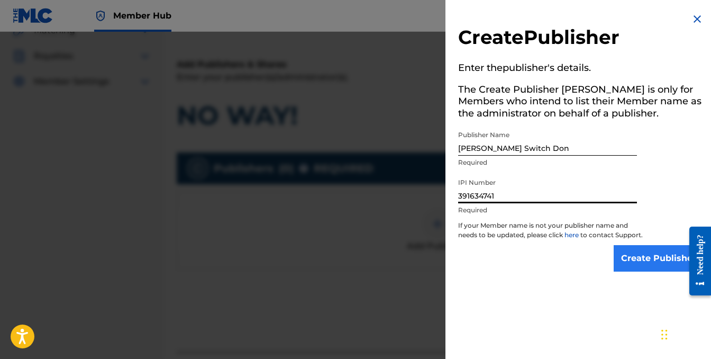
type input "391634741"
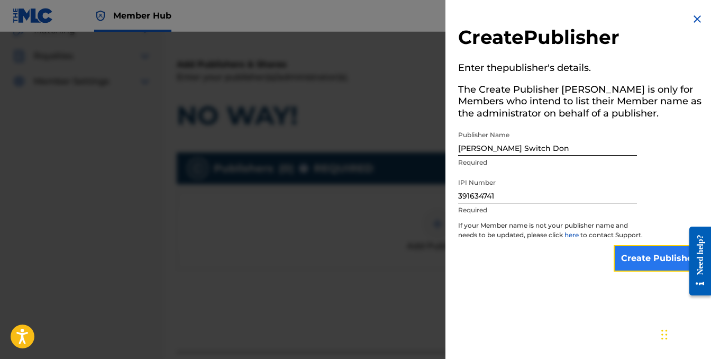
click at [631, 262] on input "Create Publisher" at bounding box center [659, 258] width 90 height 26
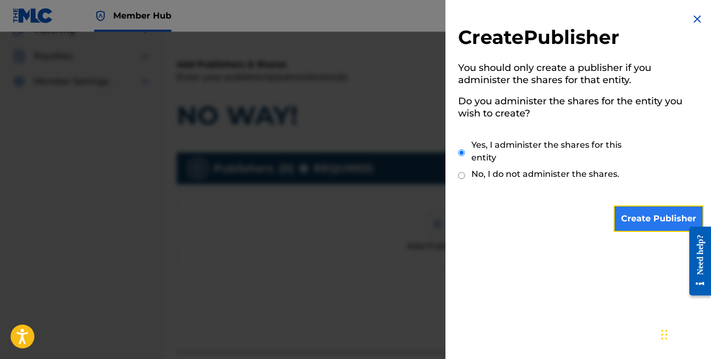
click at [647, 216] on input "Create Publisher" at bounding box center [659, 218] width 90 height 26
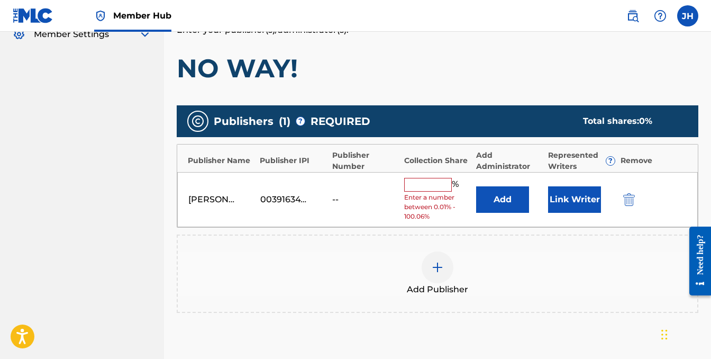
scroll to position [182, 0]
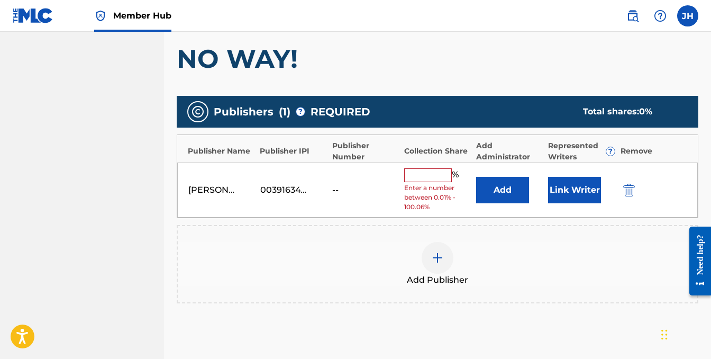
click at [430, 177] on input "text" at bounding box center [428, 175] width 48 height 14
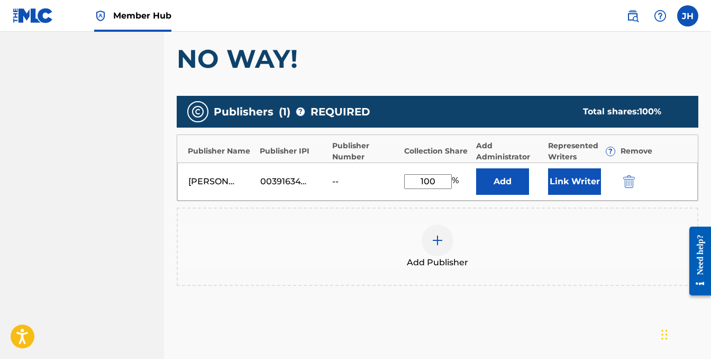
type input "100"
click at [476, 168] on button "Add" at bounding box center [502, 181] width 53 height 26
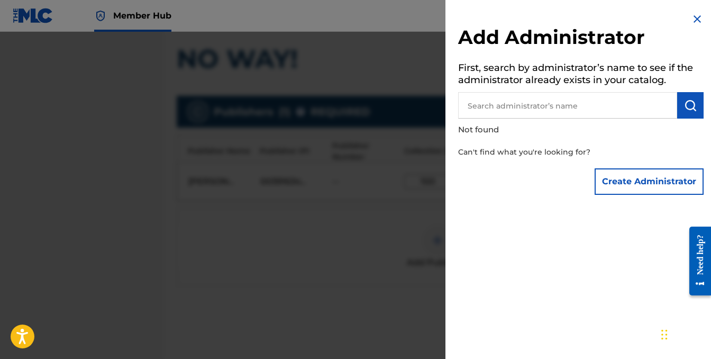
click at [695, 13] on img at bounding box center [697, 19] width 13 height 13
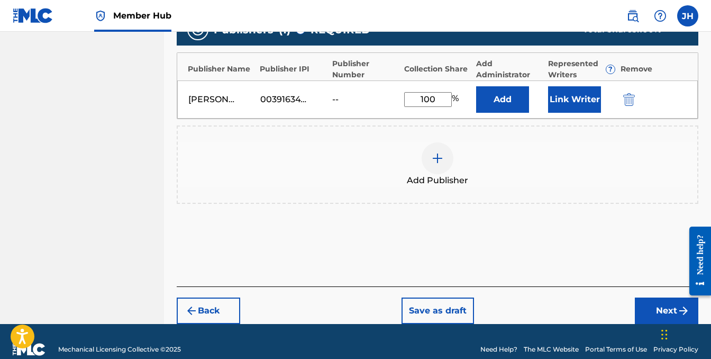
scroll to position [271, 0]
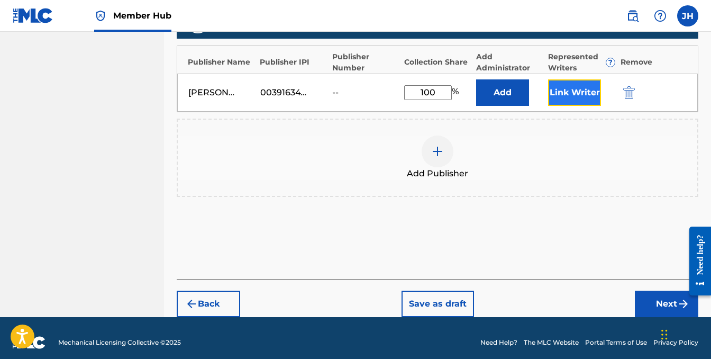
click at [583, 94] on button "Link Writer" at bounding box center [574, 92] width 53 height 26
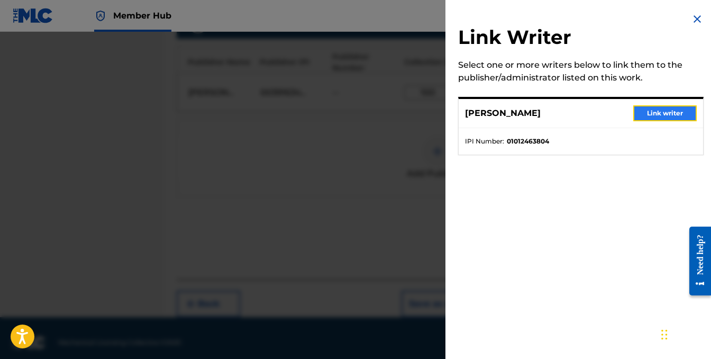
click at [657, 115] on button "Link writer" at bounding box center [664, 113] width 63 height 16
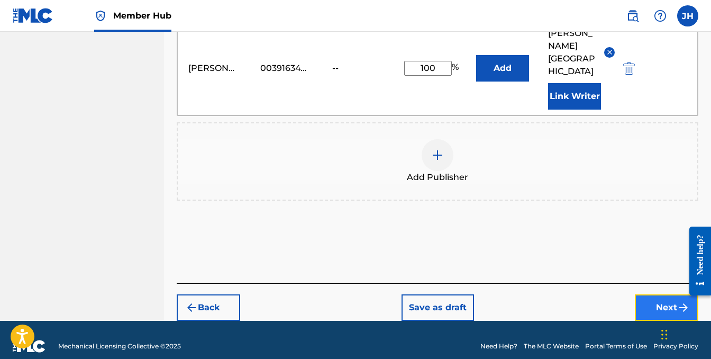
click at [667, 294] on button "Next" at bounding box center [666, 307] width 63 height 26
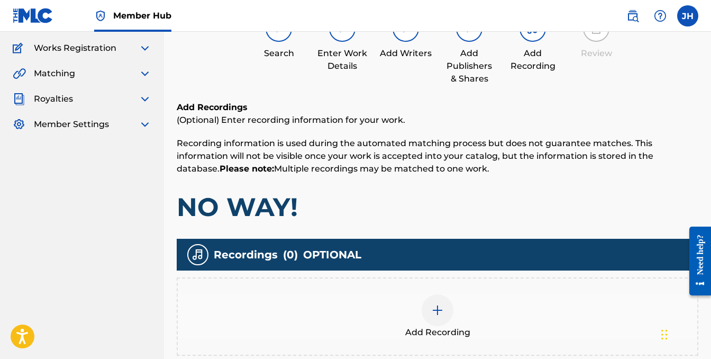
scroll to position [73, 0]
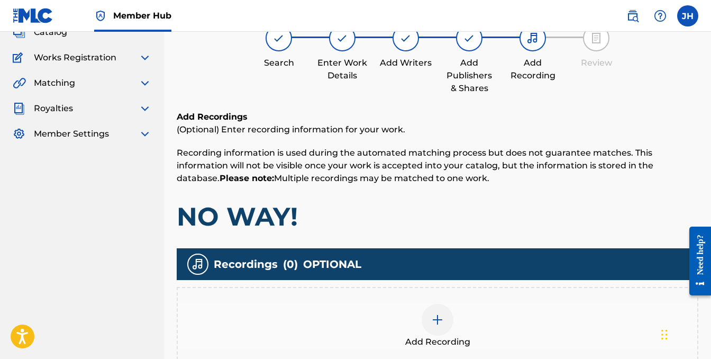
click at [440, 298] on div "Add Recording" at bounding box center [438, 326] width 522 height 78
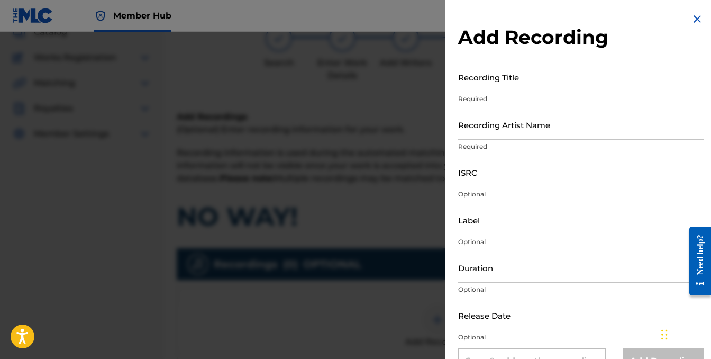
click at [486, 81] on input "Recording Title" at bounding box center [580, 77] width 245 height 30
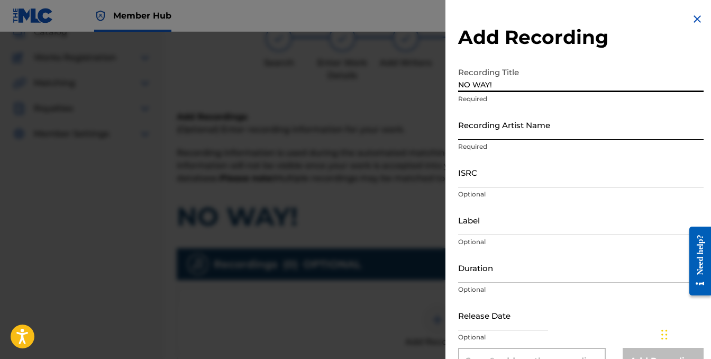
type input "NO WAY!"
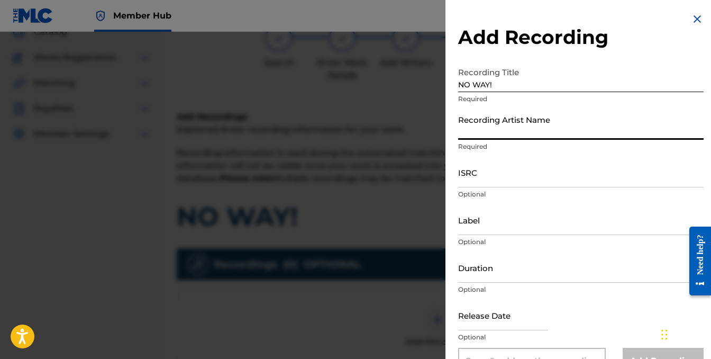
click at [515, 137] on input "Recording Artist Name" at bounding box center [580, 125] width 245 height 30
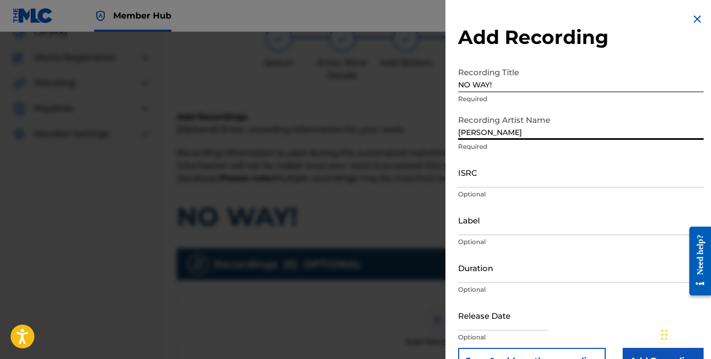
type input "[PERSON_NAME]"
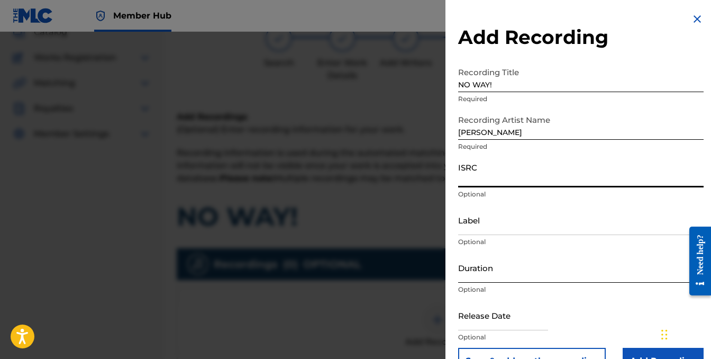
click at [488, 272] on input "Duration" at bounding box center [580, 267] width 245 height 30
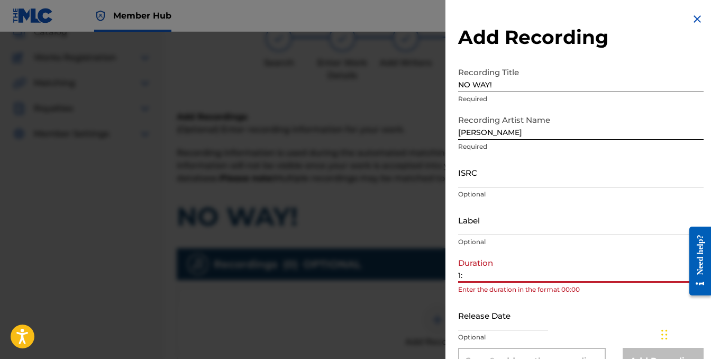
type input "1"
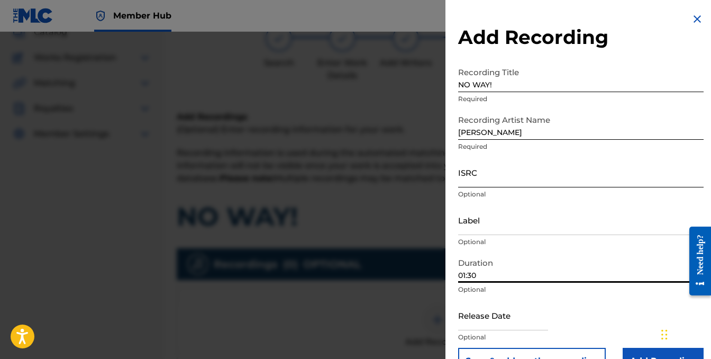
type input "01:30"
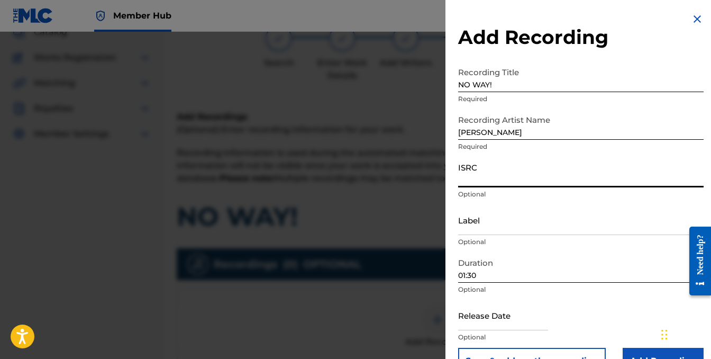
click at [498, 179] on input "ISRC" at bounding box center [580, 172] width 245 height 30
paste input "QT3EZ2492444"
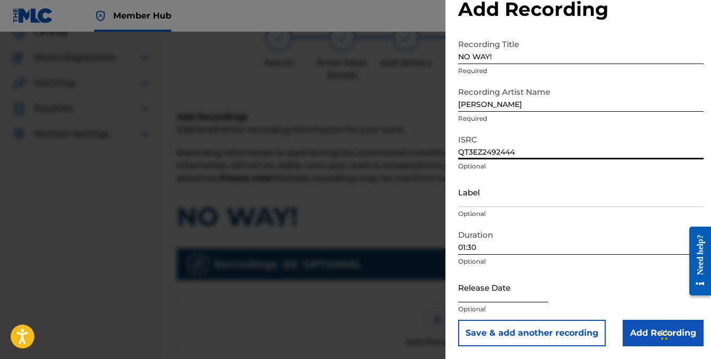
type input "QT3EZ2492444"
click at [495, 293] on input "text" at bounding box center [503, 287] width 90 height 30
select select "8"
select select "2025"
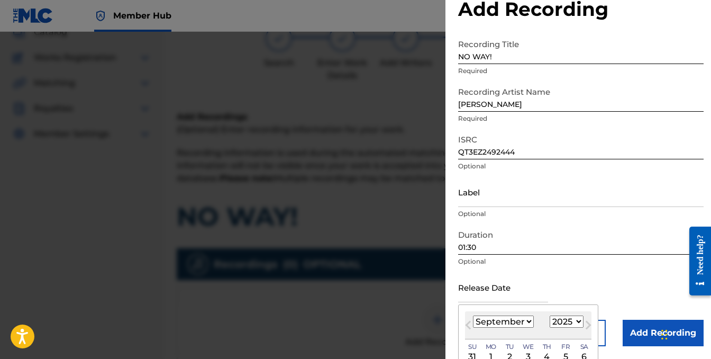
scroll to position [112, 0]
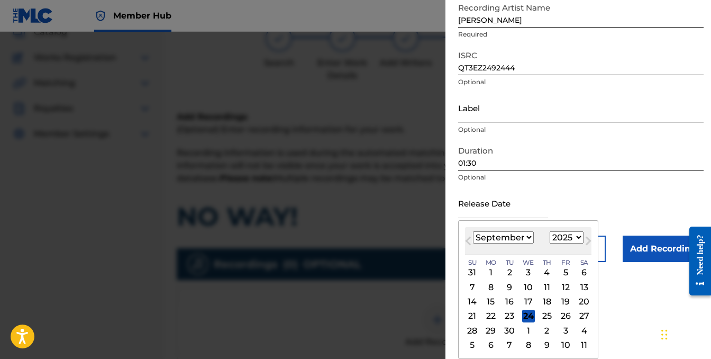
click at [521, 235] on select "January February March April May June July August September October November De…" at bounding box center [503, 237] width 61 height 12
select select "0"
click at [473, 231] on select "January February March April May June July August September October November De…" at bounding box center [503, 237] width 61 height 12
click at [565, 313] on div "24" at bounding box center [565, 315] width 13 height 13
type input "[DATE]"
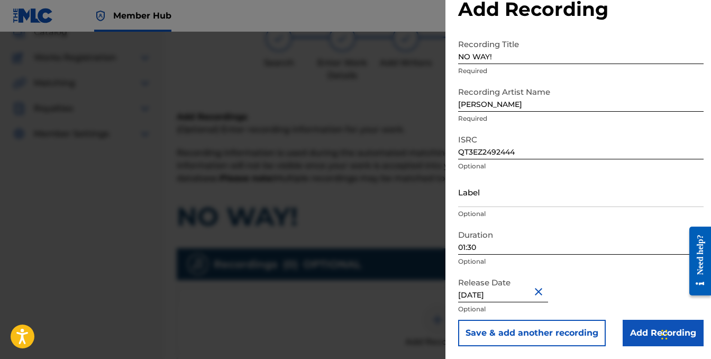
scroll to position [28, 0]
click at [644, 329] on input "Add Recording" at bounding box center [663, 333] width 81 height 26
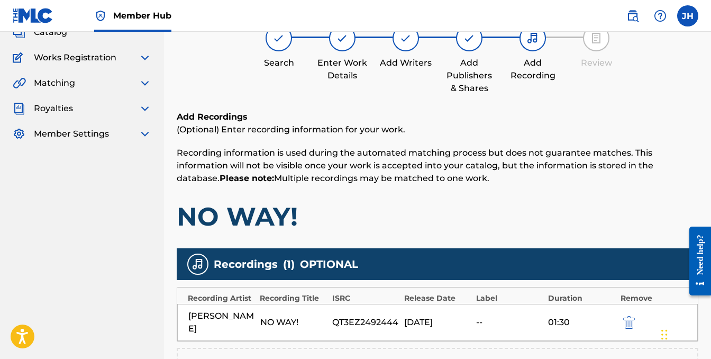
scroll to position [250, 0]
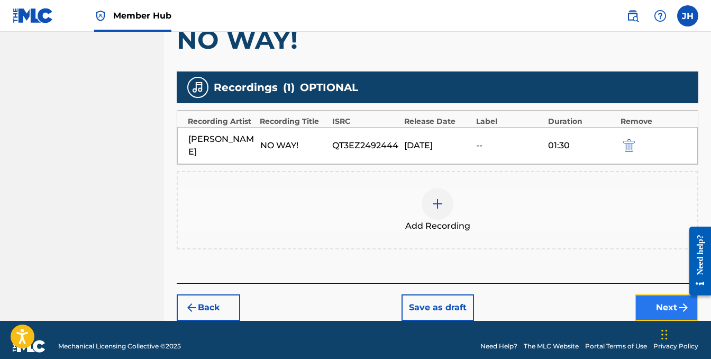
click at [653, 299] on button "Next" at bounding box center [666, 307] width 63 height 26
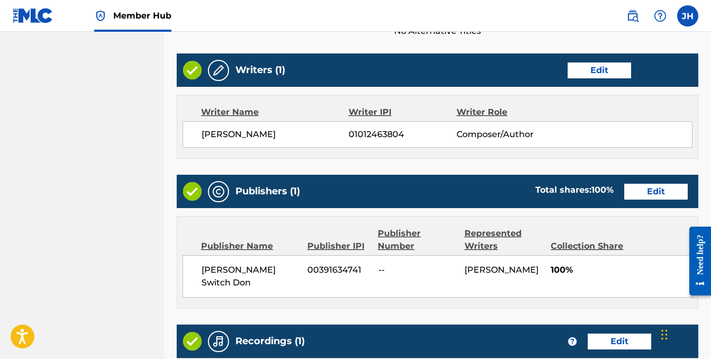
scroll to position [560, 0]
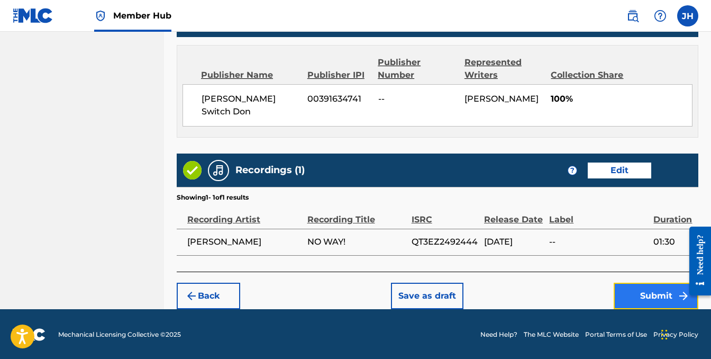
click at [642, 293] on button "Submit" at bounding box center [656, 296] width 85 height 26
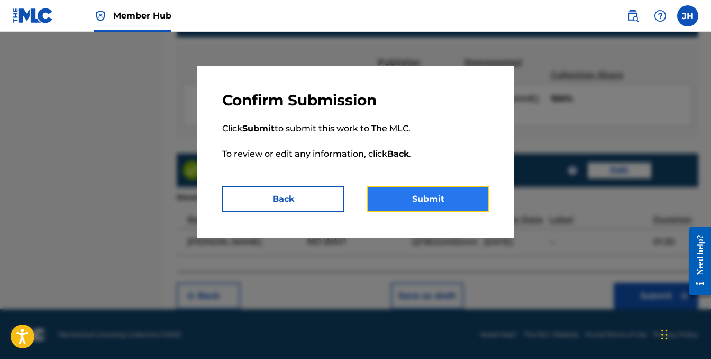
click at [449, 201] on button "Submit" at bounding box center [428, 199] width 122 height 26
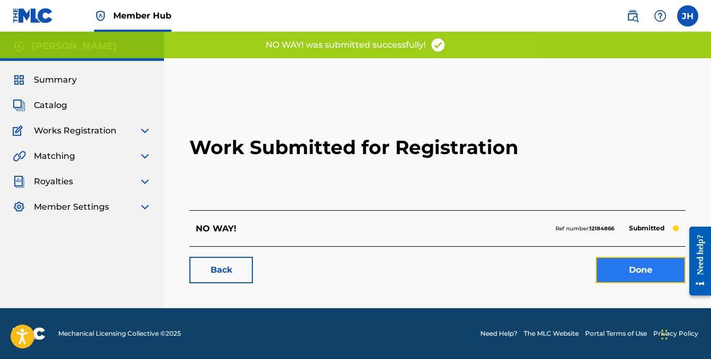
click at [622, 267] on link "Done" at bounding box center [641, 270] width 90 height 26
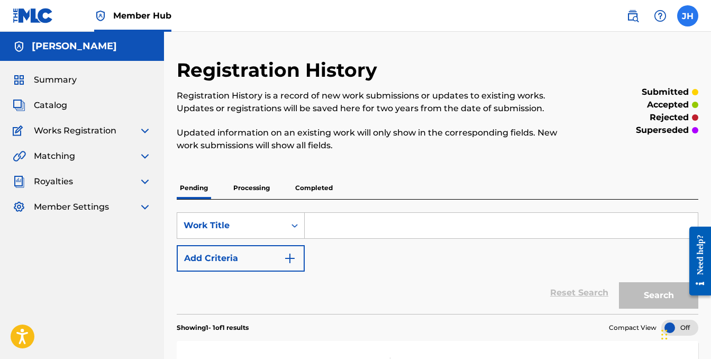
click at [692, 18] on label at bounding box center [687, 15] width 21 height 21
click at [688, 16] on input "[PERSON_NAME] [EMAIL_ADDRESS][DOMAIN_NAME] Notification Preferences Profile Log…" at bounding box center [688, 16] width 0 height 0
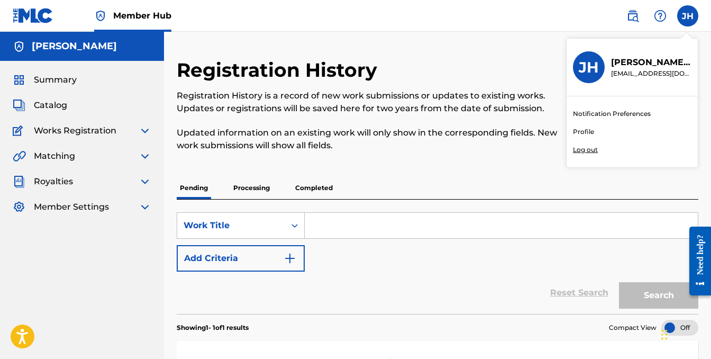
click at [587, 150] on p "Log out" at bounding box center [585, 150] width 25 height 10
click at [688, 16] on input "[PERSON_NAME] [EMAIL_ADDRESS][DOMAIN_NAME] Notification Preferences Profile Log…" at bounding box center [688, 16] width 0 height 0
